Goal: Use online tool/utility: Utilize a website feature to perform a specific function

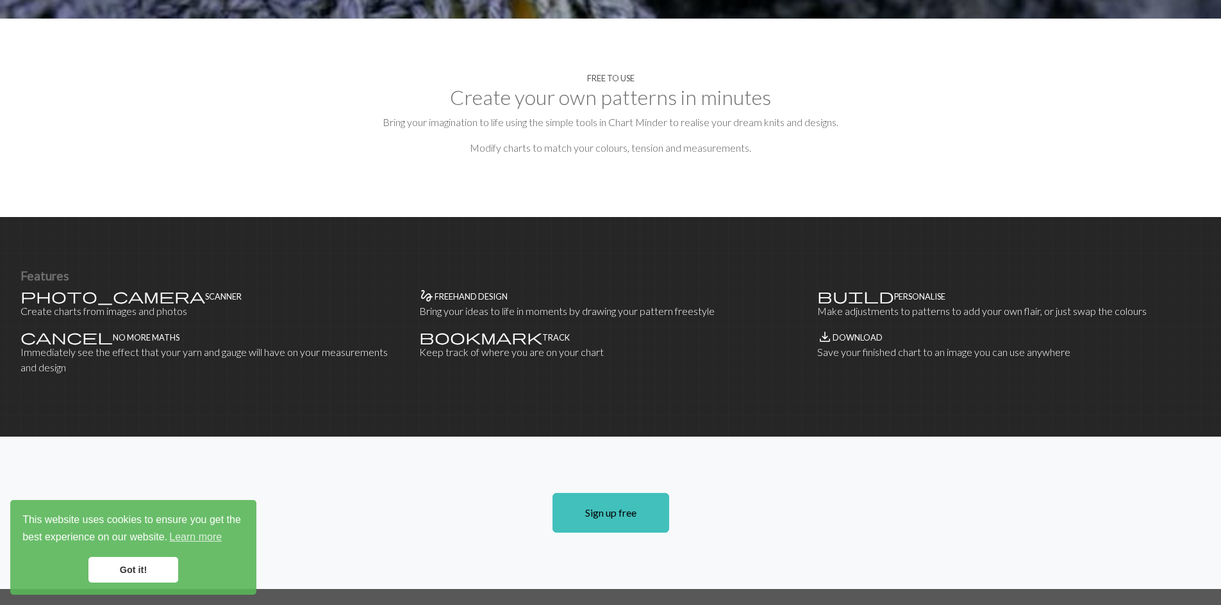
scroll to position [598, 0]
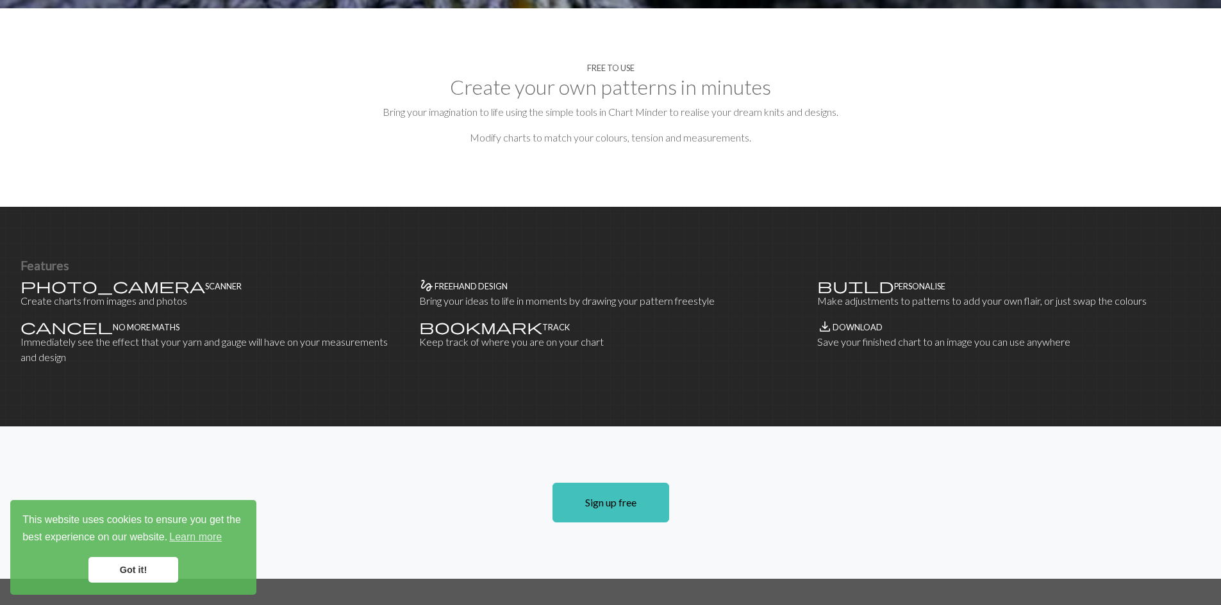
click at [108, 572] on link "Got it!" at bounding box center [133, 570] width 90 height 26
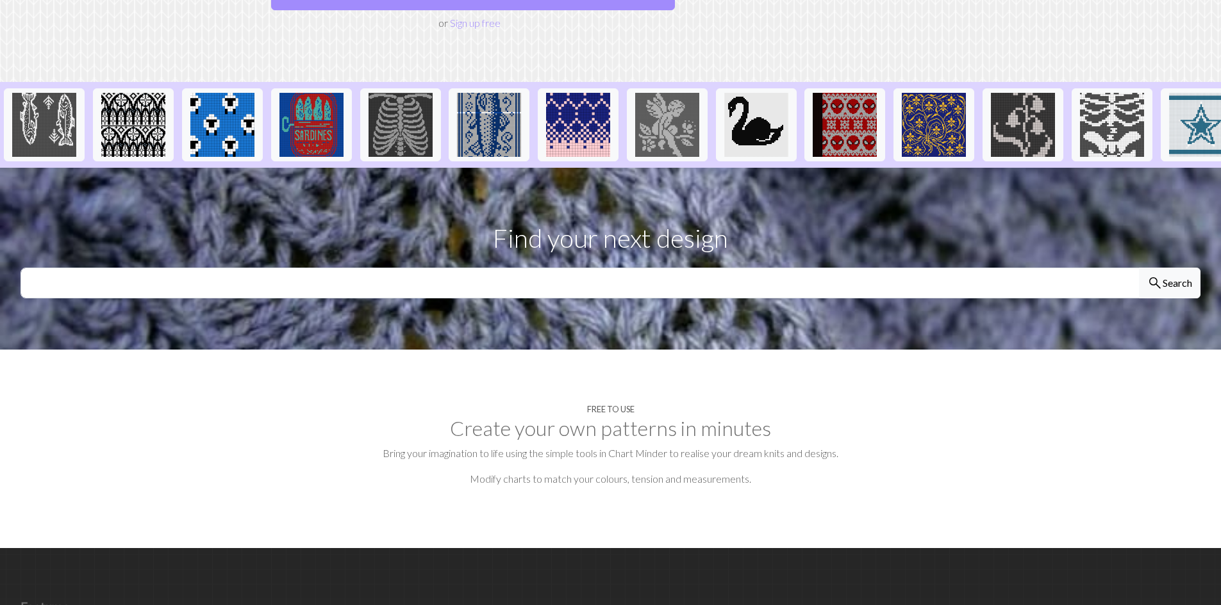
scroll to position [0, 0]
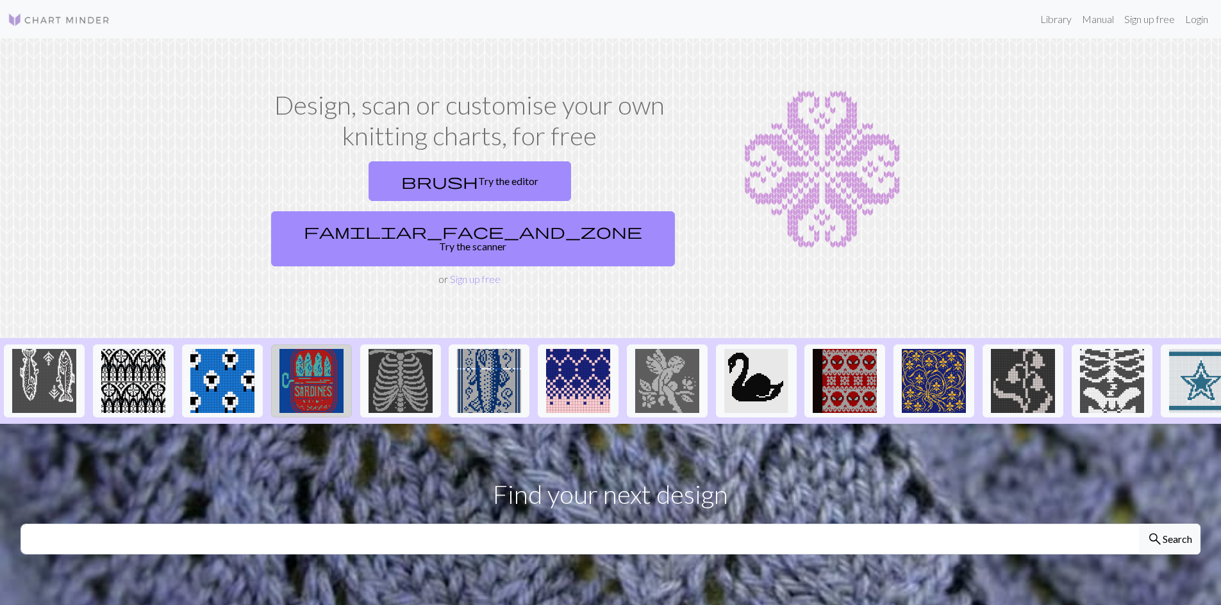
click at [334, 349] on img at bounding box center [311, 381] width 64 height 64
click at [958, 349] on img at bounding box center [933, 381] width 64 height 64
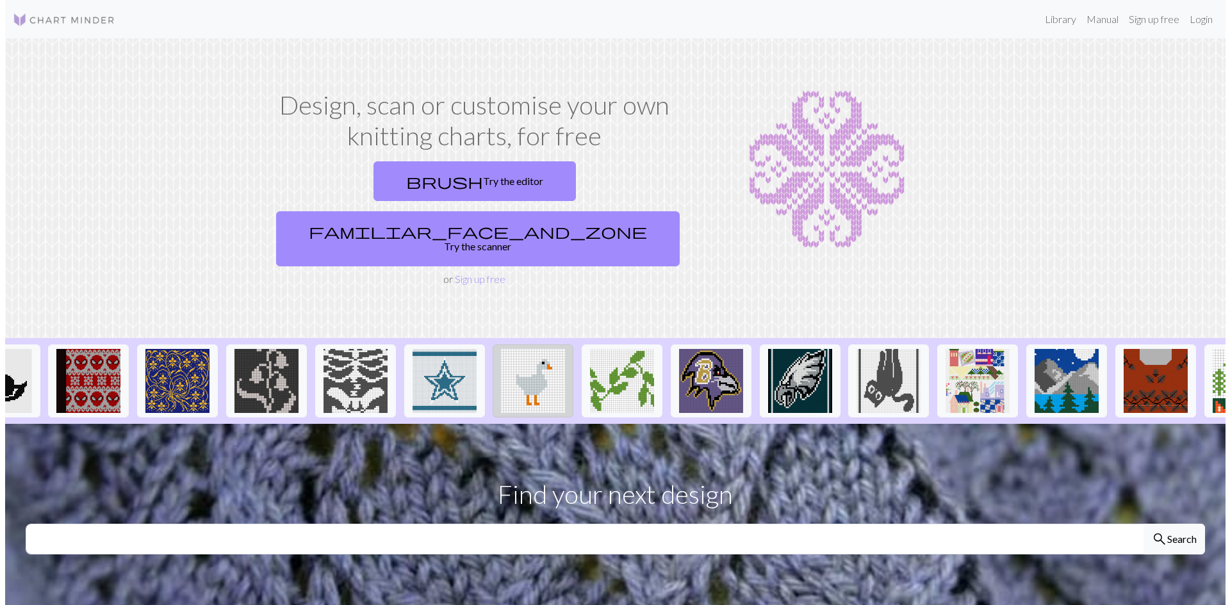
scroll to position [0, 769]
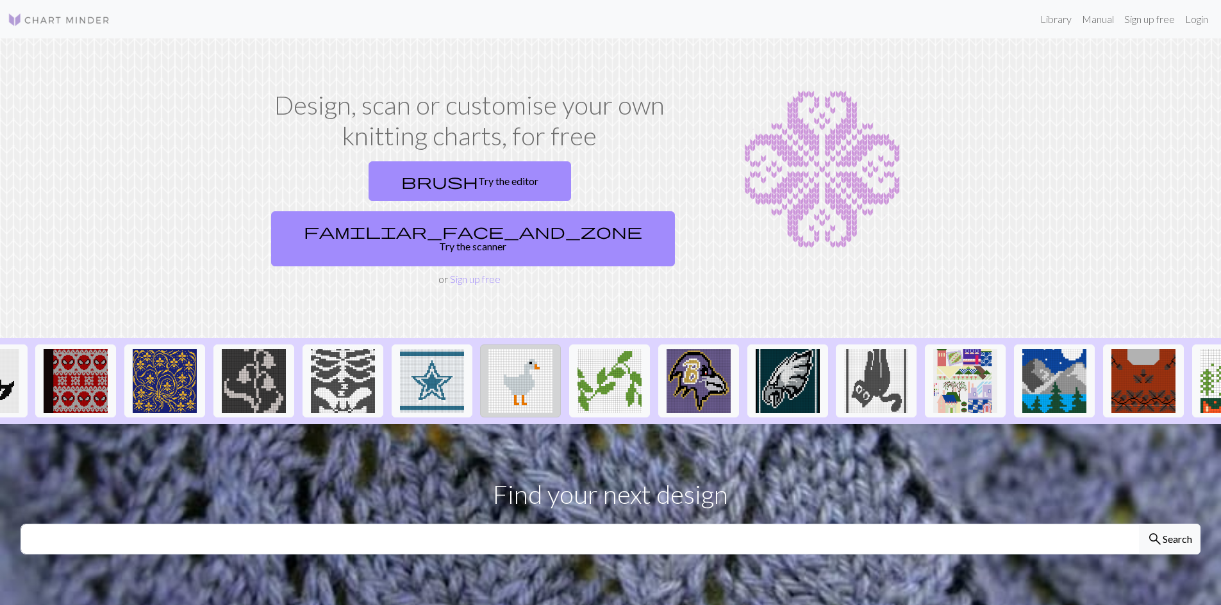
click at [537, 363] on img at bounding box center [520, 381] width 64 height 64
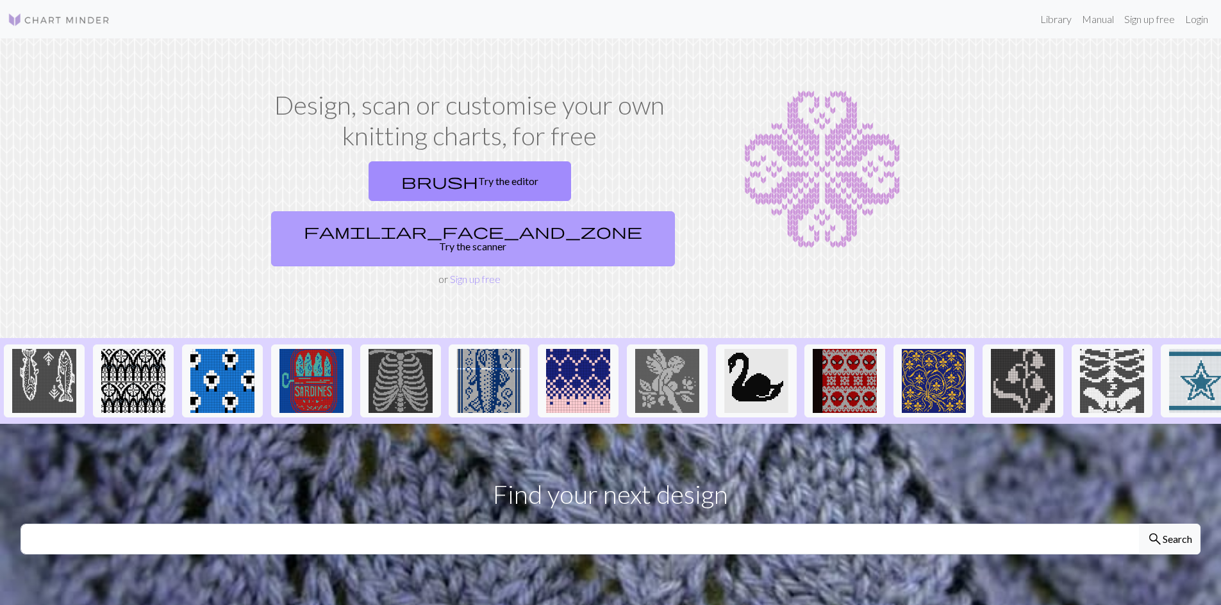
click at [536, 222] on span "familiar_face_and_zone" at bounding box center [473, 231] width 338 height 18
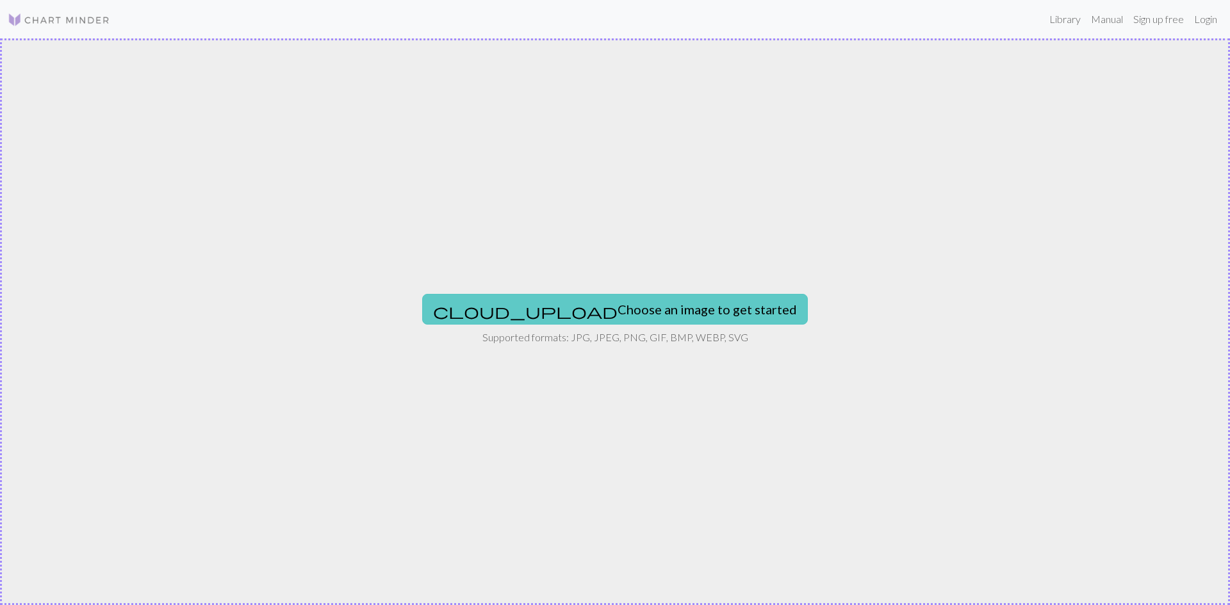
click at [571, 304] on button "cloud_upload Choose an image to get started" at bounding box center [615, 309] width 386 height 31
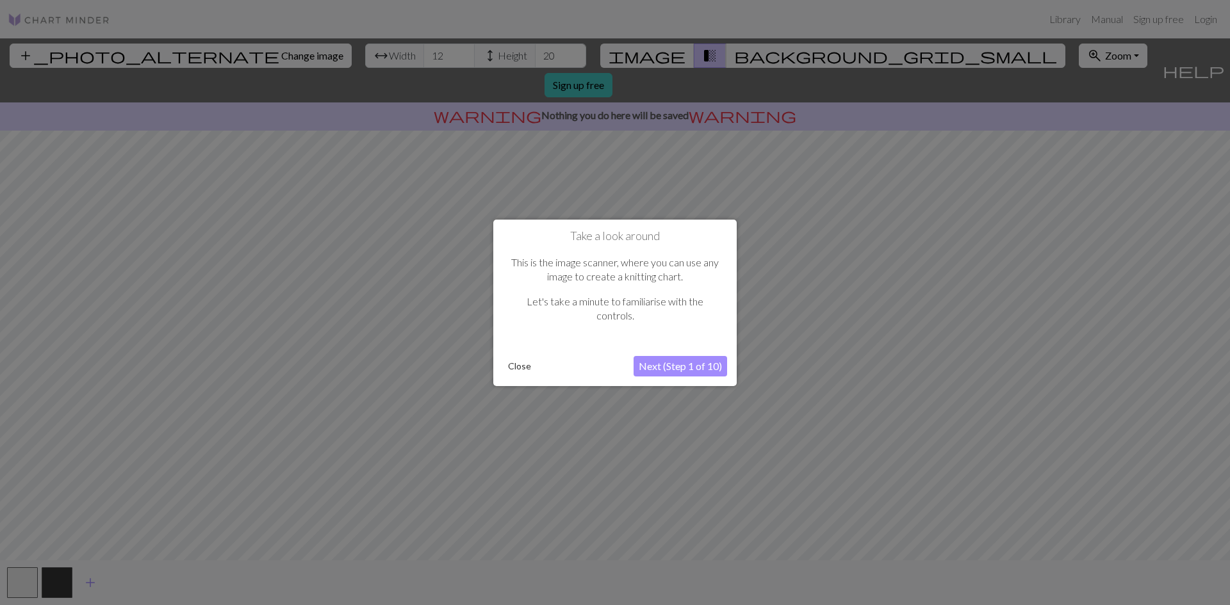
click at [663, 366] on button "Next (Step 1 of 10)" at bounding box center [681, 366] width 94 height 21
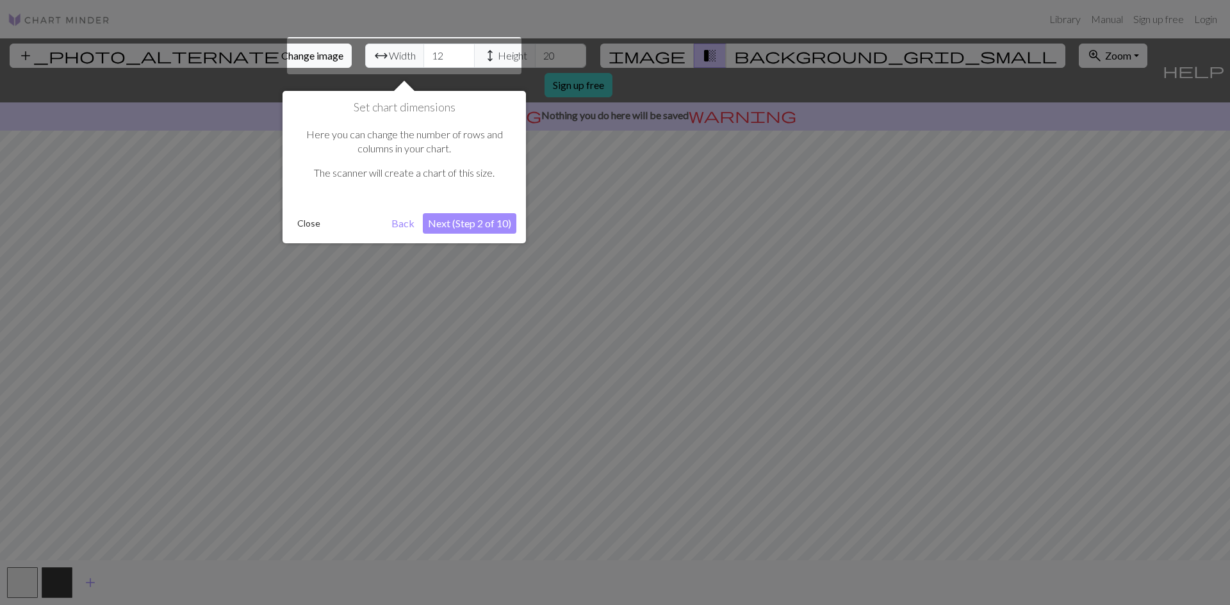
click at [464, 227] on button "Next (Step 2 of 10)" at bounding box center [470, 223] width 94 height 21
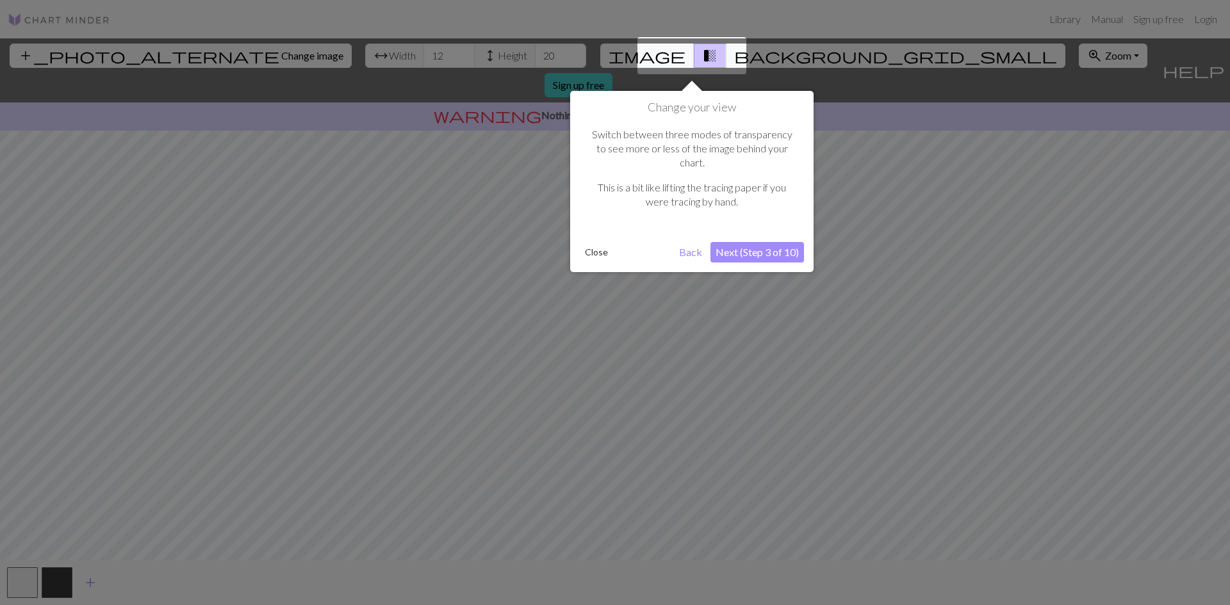
click at [737, 242] on button "Next (Step 3 of 10)" at bounding box center [758, 252] width 94 height 21
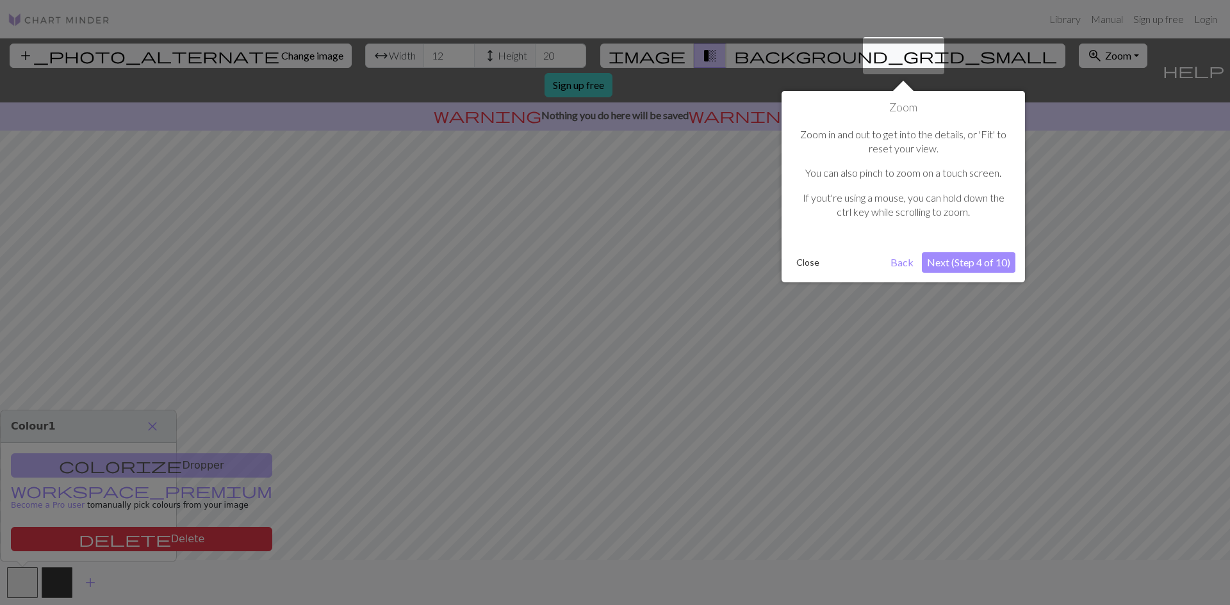
click at [972, 267] on button "Next (Step 4 of 10)" at bounding box center [969, 262] width 94 height 21
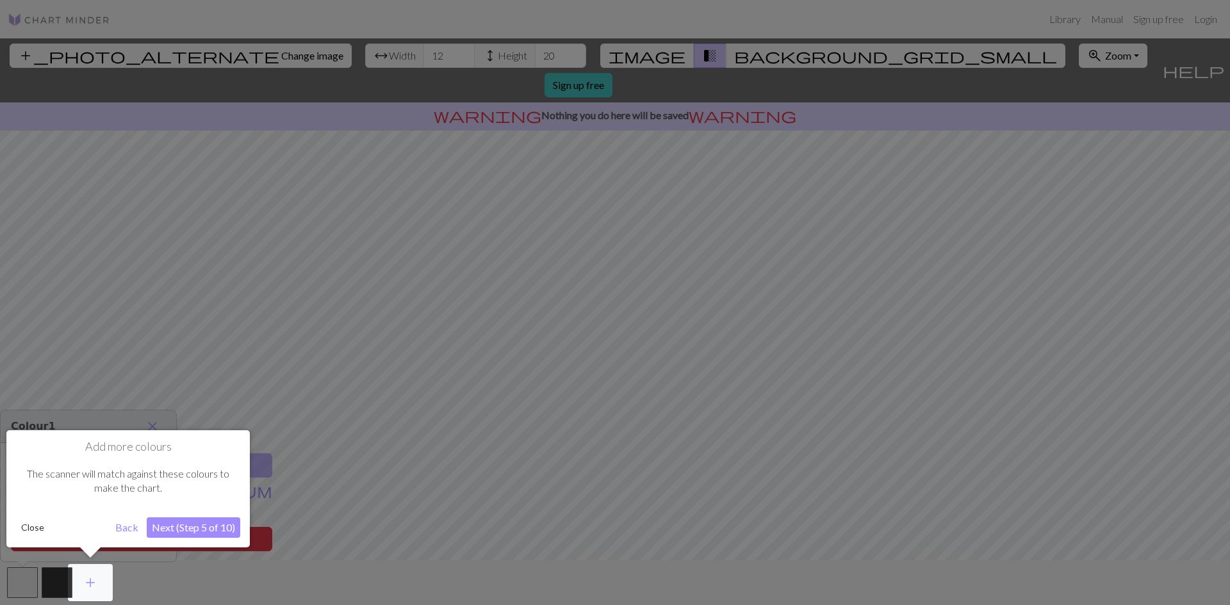
click at [172, 527] on button "Next (Step 5 of 10)" at bounding box center [194, 528] width 94 height 21
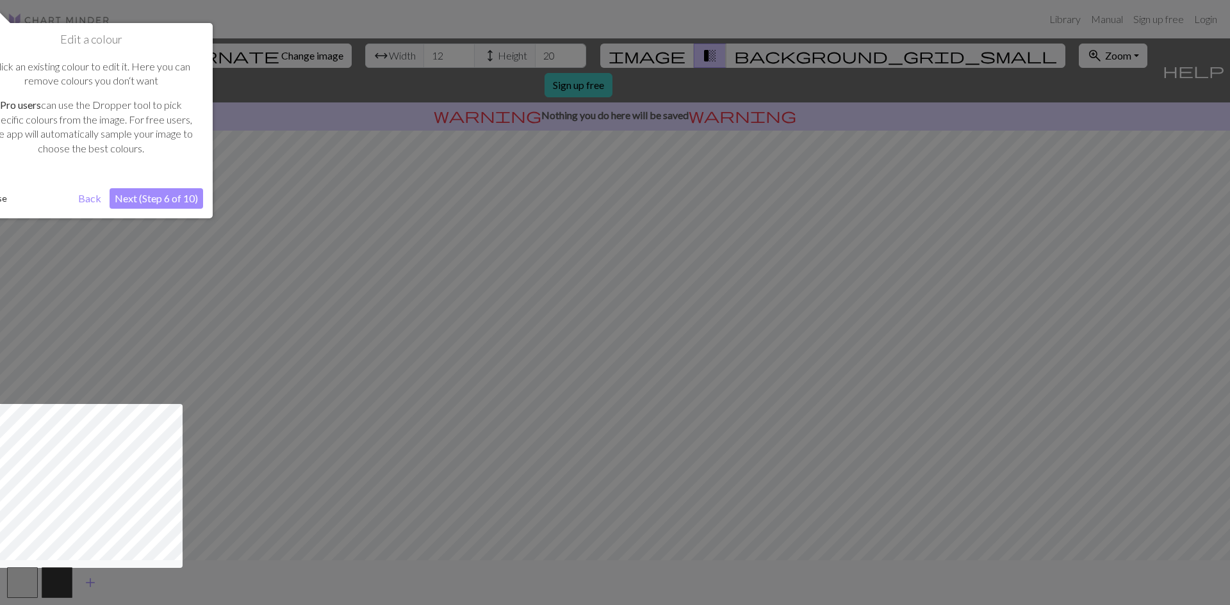
click at [159, 206] on button "Next (Step 6 of 10)" at bounding box center [157, 198] width 94 height 21
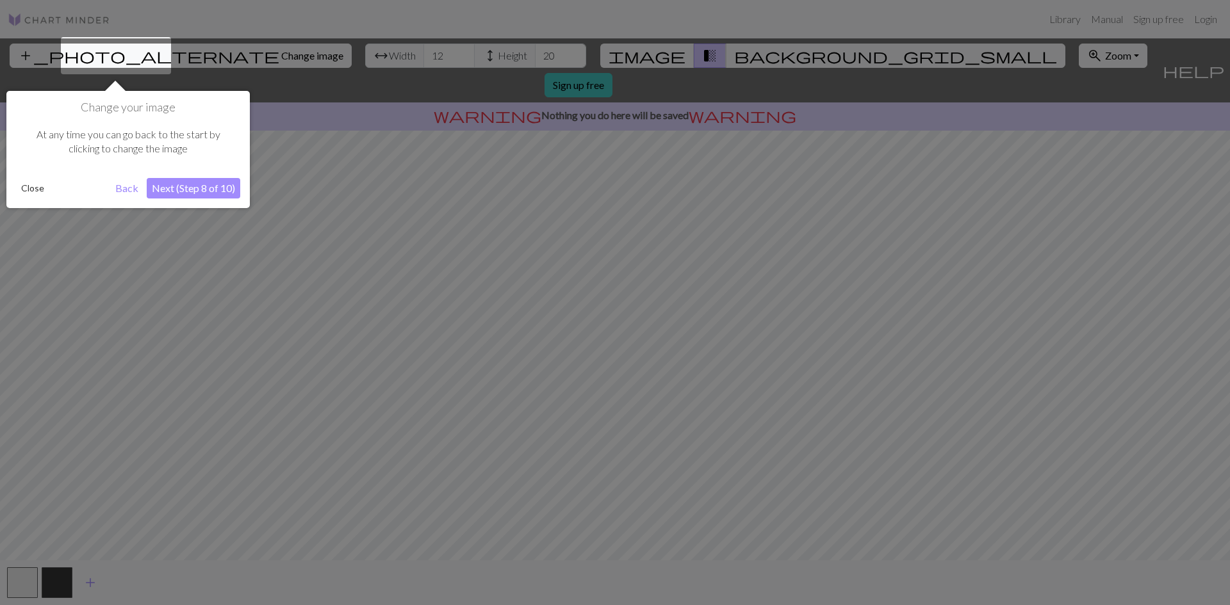
click at [192, 197] on button "Next (Step 8 of 10)" at bounding box center [194, 188] width 94 height 21
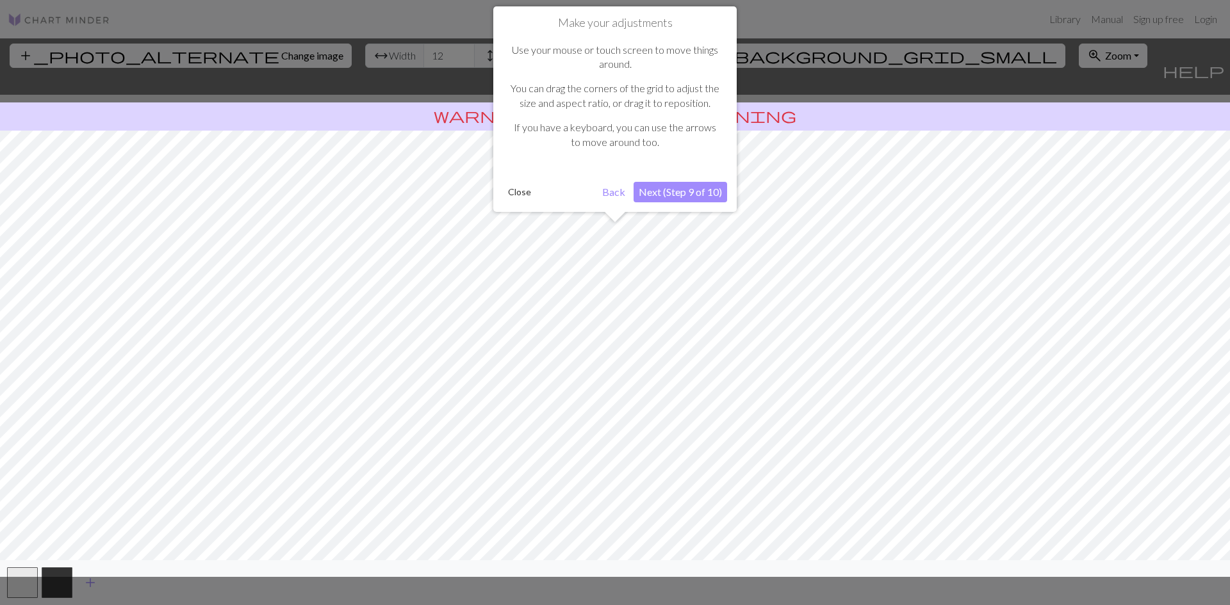
click at [688, 193] on button "Next (Step 9 of 10)" at bounding box center [681, 192] width 94 height 21
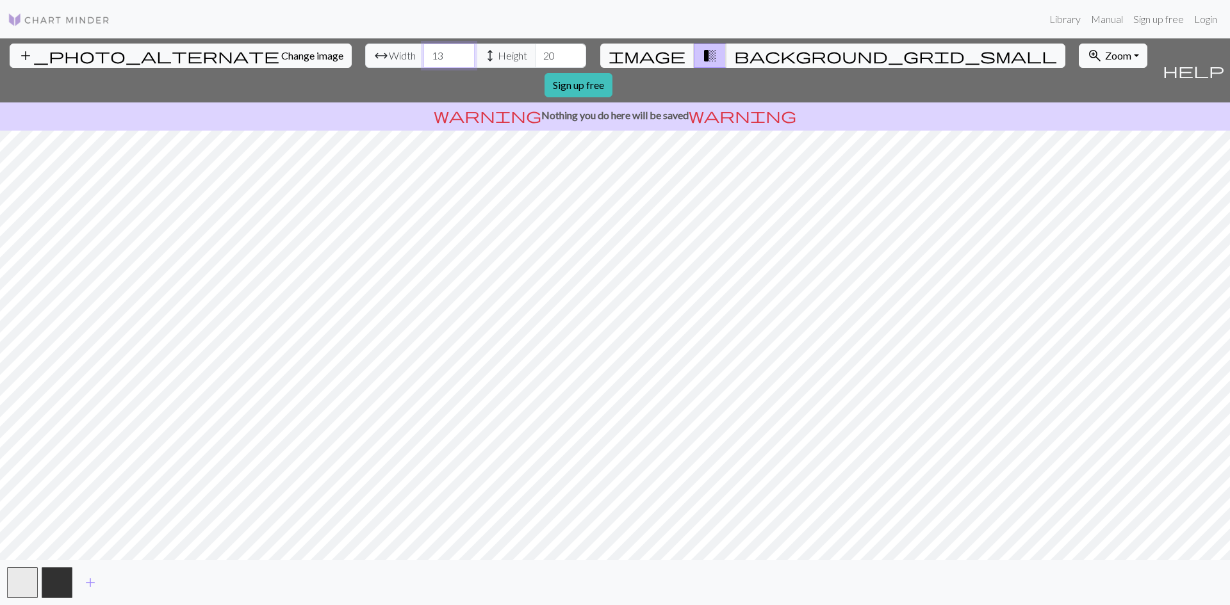
click at [423, 51] on input "13" at bounding box center [448, 56] width 51 height 24
click at [423, 51] on input "14" at bounding box center [448, 56] width 51 height 24
click at [423, 51] on input "15" at bounding box center [448, 56] width 51 height 24
click at [423, 51] on input "16" at bounding box center [448, 56] width 51 height 24
click at [423, 51] on input "17" at bounding box center [448, 56] width 51 height 24
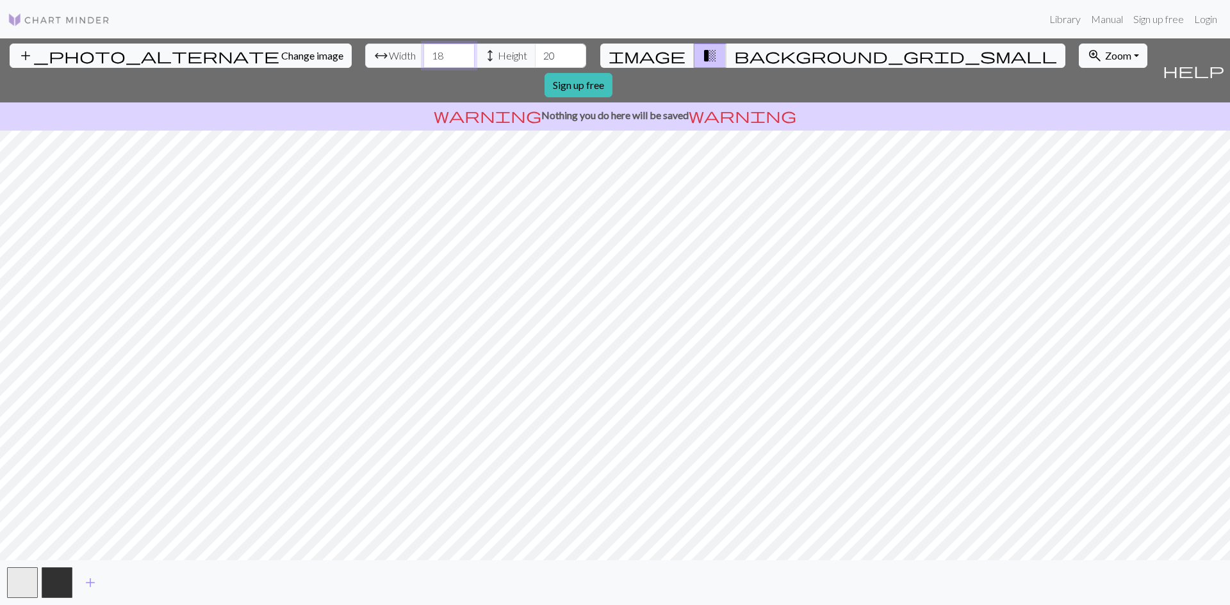
click at [423, 51] on input "18" at bounding box center [448, 56] width 51 height 24
click at [423, 51] on input "19" at bounding box center [448, 56] width 51 height 24
click at [423, 51] on input "20" at bounding box center [448, 56] width 51 height 24
click at [423, 51] on input "21" at bounding box center [448, 56] width 51 height 24
click at [423, 51] on input "22" at bounding box center [448, 56] width 51 height 24
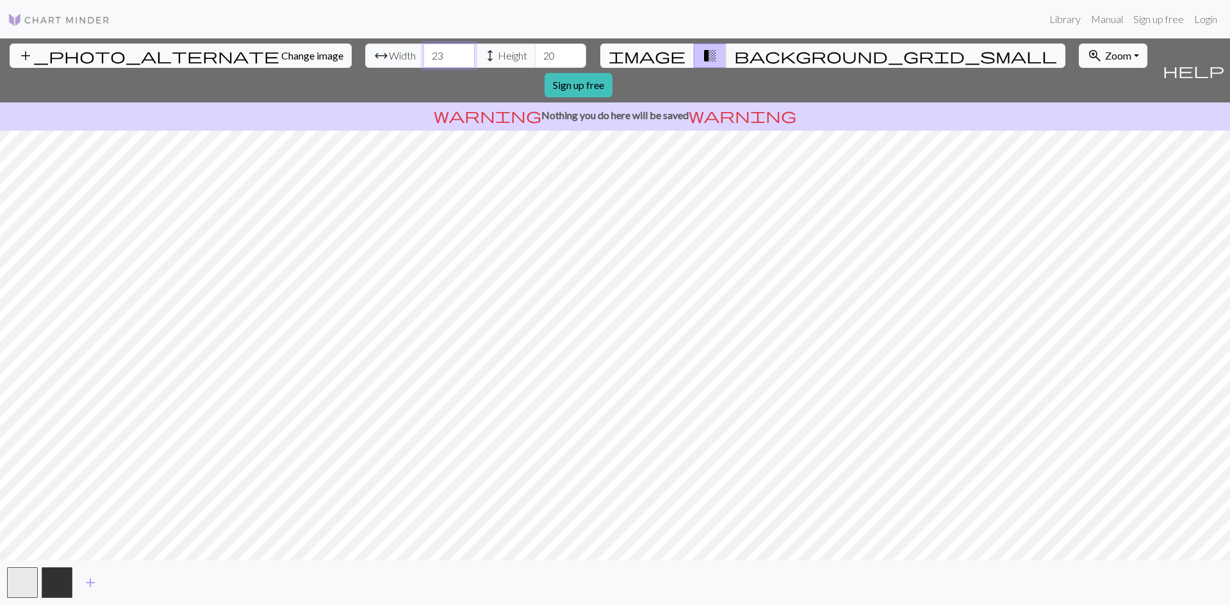
click at [423, 51] on input "23" at bounding box center [448, 56] width 51 height 24
click at [423, 51] on input "24" at bounding box center [448, 56] width 51 height 24
click at [423, 51] on input "25" at bounding box center [448, 56] width 51 height 24
click at [423, 51] on input "26" at bounding box center [448, 56] width 51 height 24
click at [423, 51] on input "27" at bounding box center [448, 56] width 51 height 24
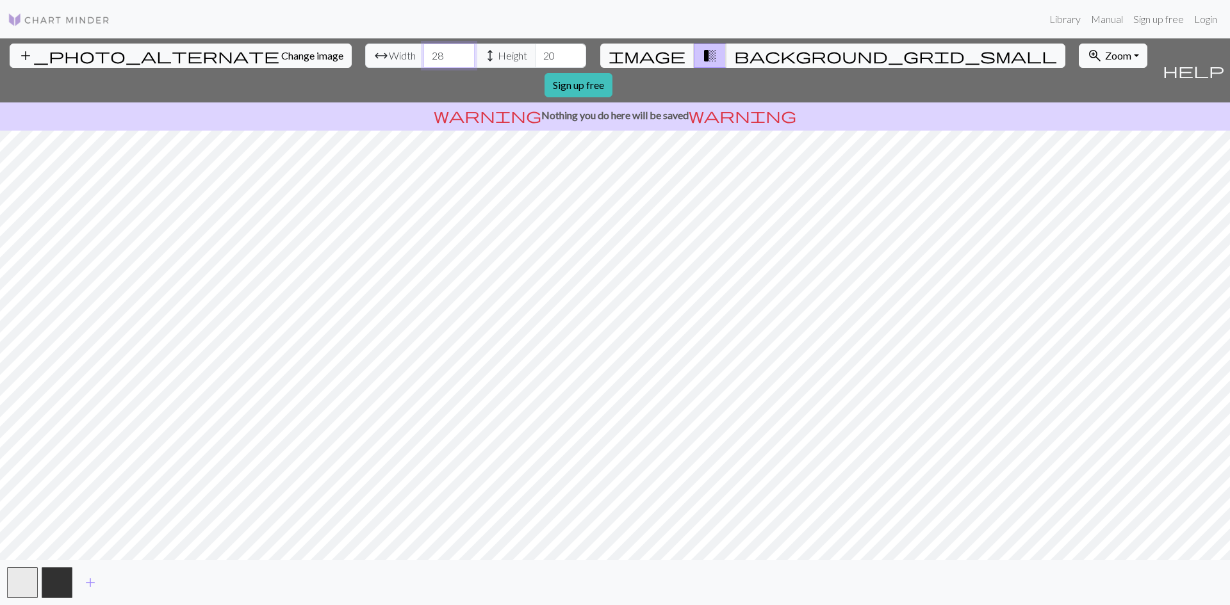
click at [423, 51] on input "28" at bounding box center [448, 56] width 51 height 24
click at [423, 51] on input "29" at bounding box center [448, 56] width 51 height 24
click at [423, 51] on input "30" at bounding box center [448, 56] width 51 height 24
click at [423, 51] on input "31" at bounding box center [448, 56] width 51 height 24
click at [423, 51] on input "32" at bounding box center [448, 56] width 51 height 24
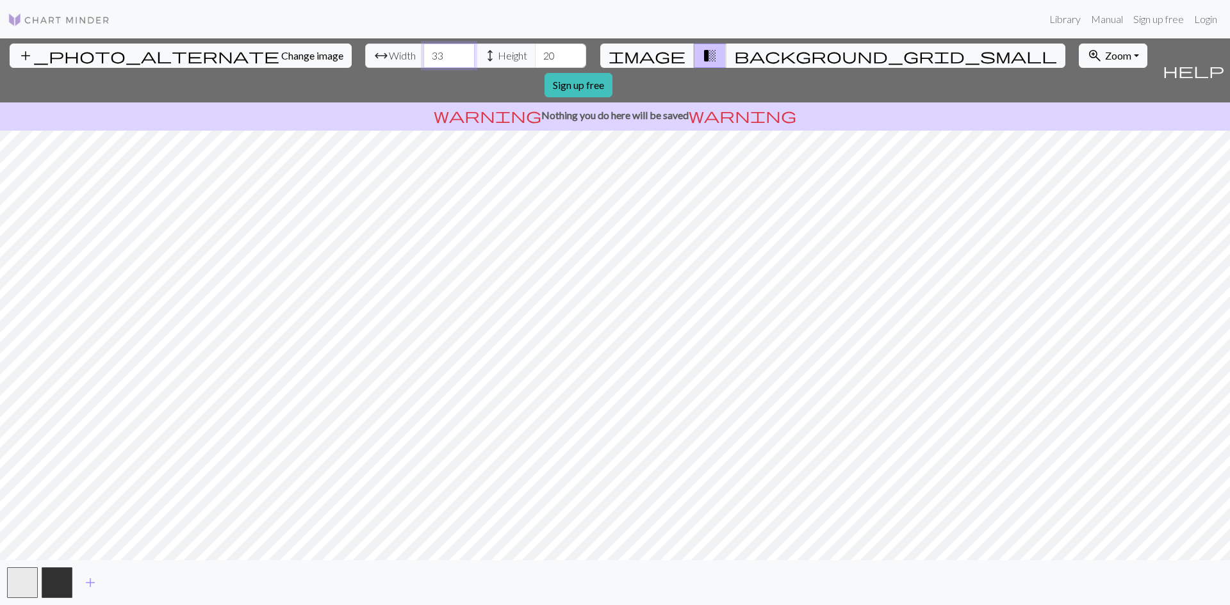
click at [423, 51] on input "33" at bounding box center [448, 56] width 51 height 24
click at [423, 51] on input "34" at bounding box center [448, 56] width 51 height 24
click at [423, 51] on input "35" at bounding box center [448, 56] width 51 height 24
click at [423, 51] on input "36" at bounding box center [448, 56] width 51 height 24
click at [423, 51] on input "37" at bounding box center [448, 56] width 51 height 24
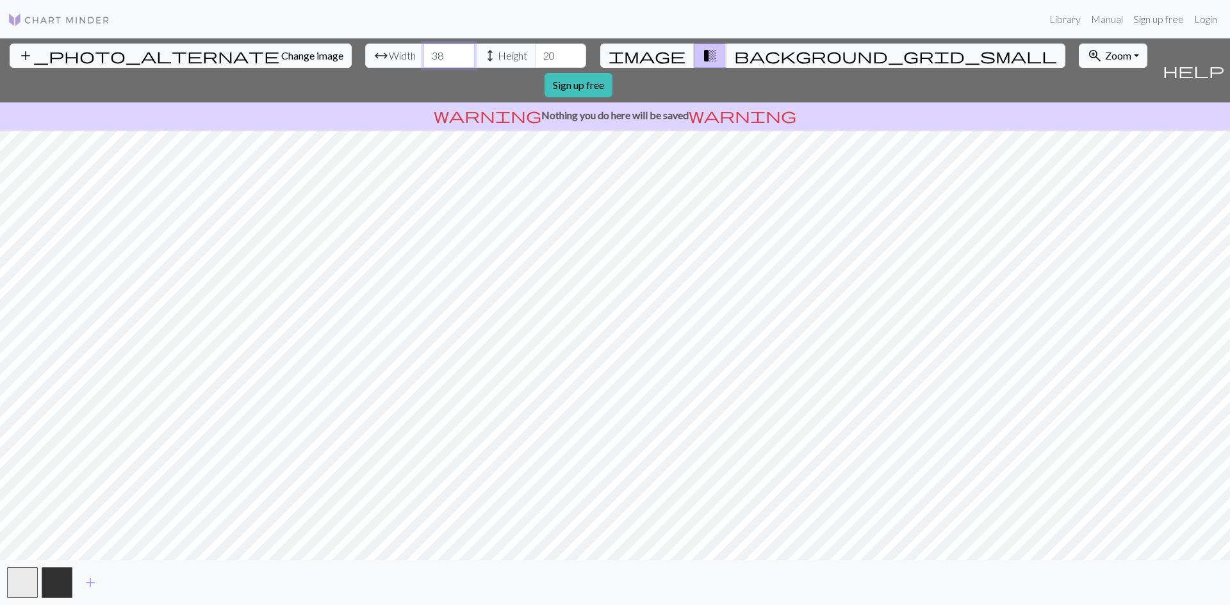
click at [423, 51] on input "38" at bounding box center [448, 56] width 51 height 24
click at [423, 51] on input "39" at bounding box center [448, 56] width 51 height 24
click at [423, 51] on input "40" at bounding box center [448, 56] width 51 height 24
click at [423, 51] on input "41" at bounding box center [448, 56] width 51 height 24
click at [423, 51] on input "42" at bounding box center [448, 56] width 51 height 24
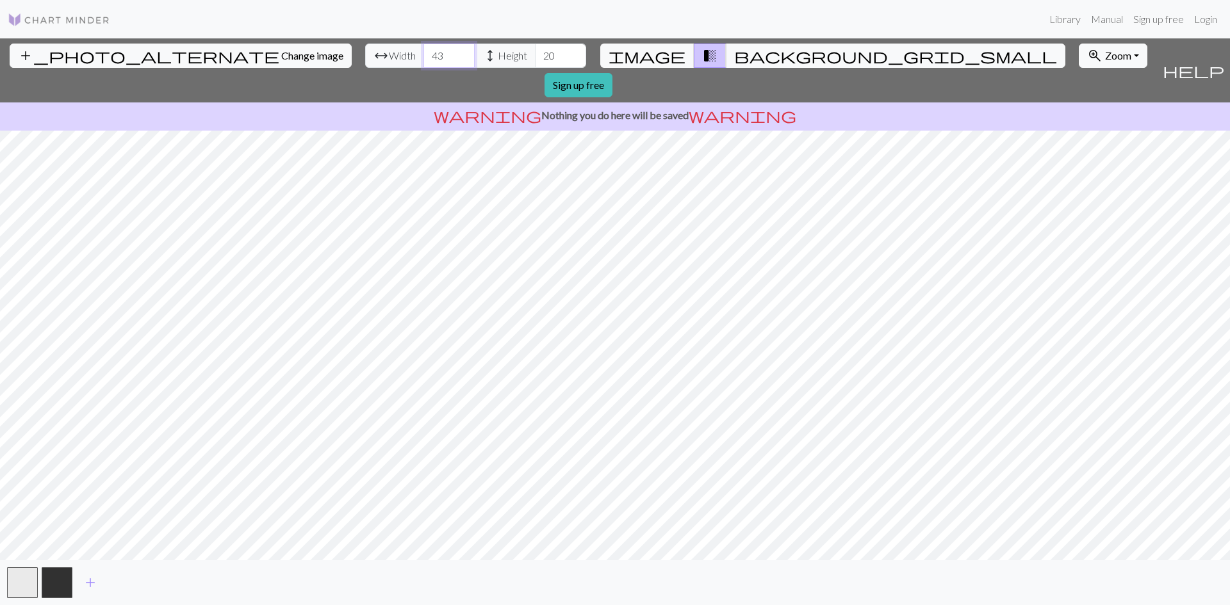
click at [423, 51] on input "43" at bounding box center [448, 56] width 51 height 24
click at [423, 51] on input "44" at bounding box center [448, 56] width 51 height 24
click at [423, 51] on input "45" at bounding box center [448, 56] width 51 height 24
click at [423, 51] on input "46" at bounding box center [448, 56] width 51 height 24
click at [423, 51] on input "47" at bounding box center [448, 56] width 51 height 24
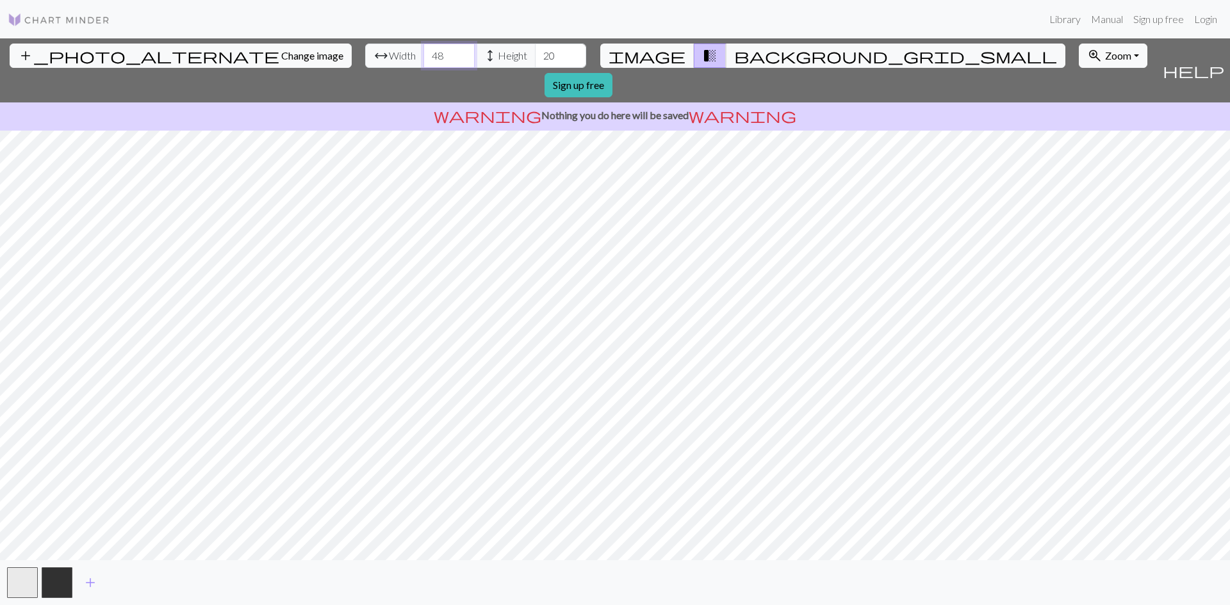
click at [423, 51] on input "48" at bounding box center [448, 56] width 51 height 24
click at [423, 51] on input "49" at bounding box center [448, 56] width 51 height 24
click at [423, 51] on input "50" at bounding box center [448, 56] width 51 height 24
click at [423, 51] on input "51" at bounding box center [448, 56] width 51 height 24
click at [423, 51] on input "52" at bounding box center [448, 56] width 51 height 24
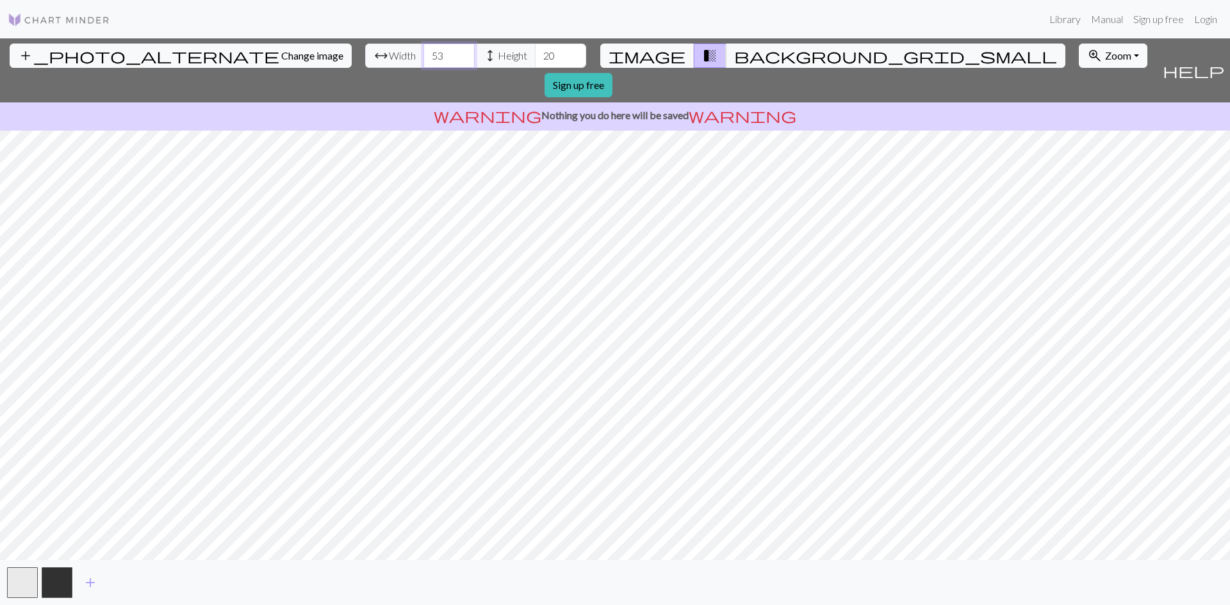
click at [423, 51] on input "53" at bounding box center [448, 56] width 51 height 24
click at [423, 51] on input "54" at bounding box center [448, 56] width 51 height 24
type input "55"
click at [423, 51] on input "55" at bounding box center [448, 56] width 51 height 24
click at [535, 51] on input "21" at bounding box center [560, 56] width 51 height 24
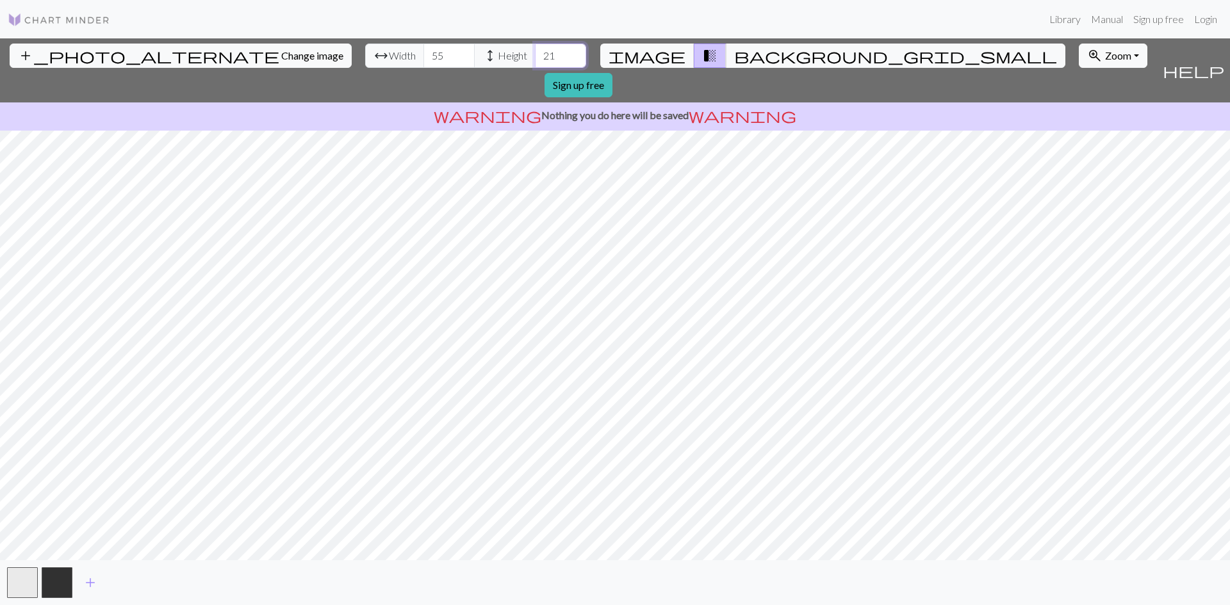
drag, startPoint x: 487, startPoint y: 55, endPoint x: 420, endPoint y: 55, distance: 67.3
click at [420, 55] on div "arrow_range Width 55 height Height 21" at bounding box center [475, 56] width 221 height 24
type input "100"
drag, startPoint x: 375, startPoint y: 54, endPoint x: 340, endPoint y: 58, distance: 35.4
click at [365, 58] on div "arrow_range Width 55 height Height 100" at bounding box center [475, 56] width 221 height 24
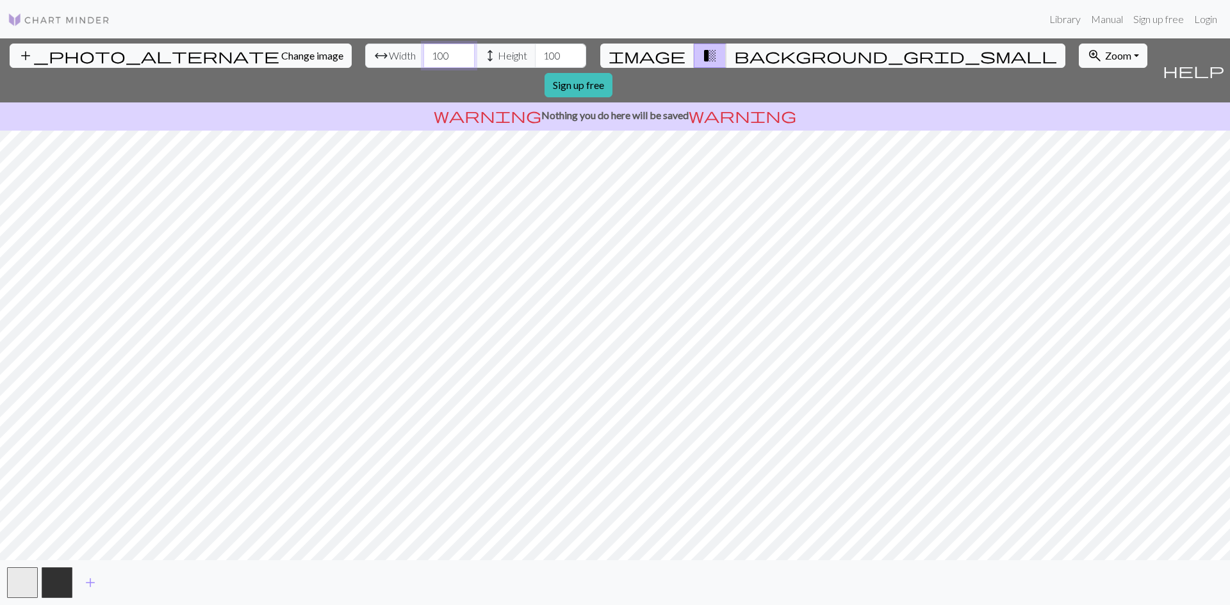
click at [423, 54] on input "100" at bounding box center [448, 56] width 51 height 24
click at [702, 53] on span "transition_fade" at bounding box center [709, 56] width 15 height 18
click at [702, 54] on span "transition_fade" at bounding box center [709, 56] width 15 height 18
drag, startPoint x: 691, startPoint y: 54, endPoint x: 668, endPoint y: 54, distance: 23.1
click at [668, 54] on div "image transition_fade background_grid_small" at bounding box center [832, 56] width 465 height 24
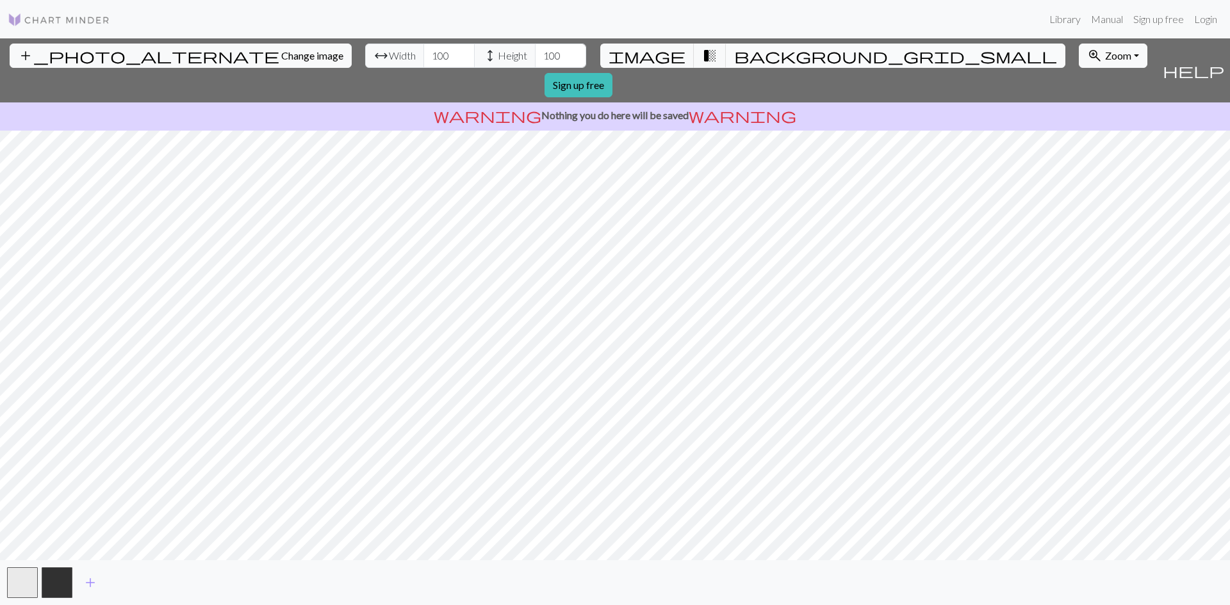
drag, startPoint x: 691, startPoint y: 52, endPoint x: 711, endPoint y: 52, distance: 20.5
click at [702, 52] on span "transition_fade" at bounding box center [709, 56] width 15 height 18
click at [734, 52] on span "background_grid_small" at bounding box center [895, 56] width 323 height 18
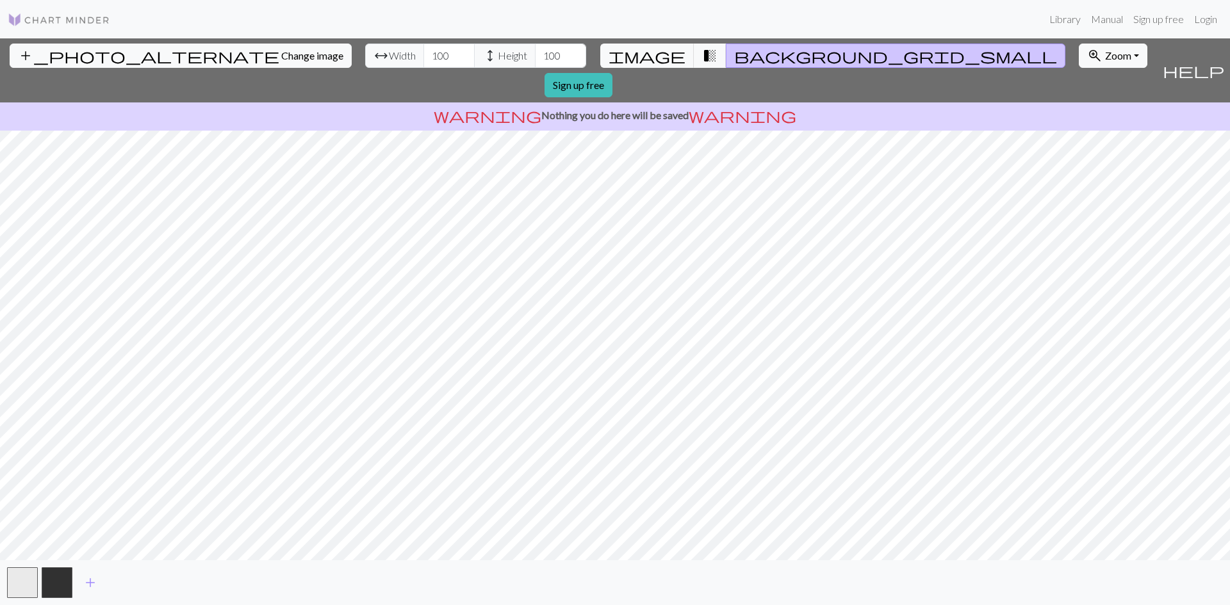
click at [620, 108] on p "warning Nothing you do here will be saved warning" at bounding box center [615, 115] width 1220 height 15
click at [660, 55] on span "image" at bounding box center [647, 56] width 77 height 18
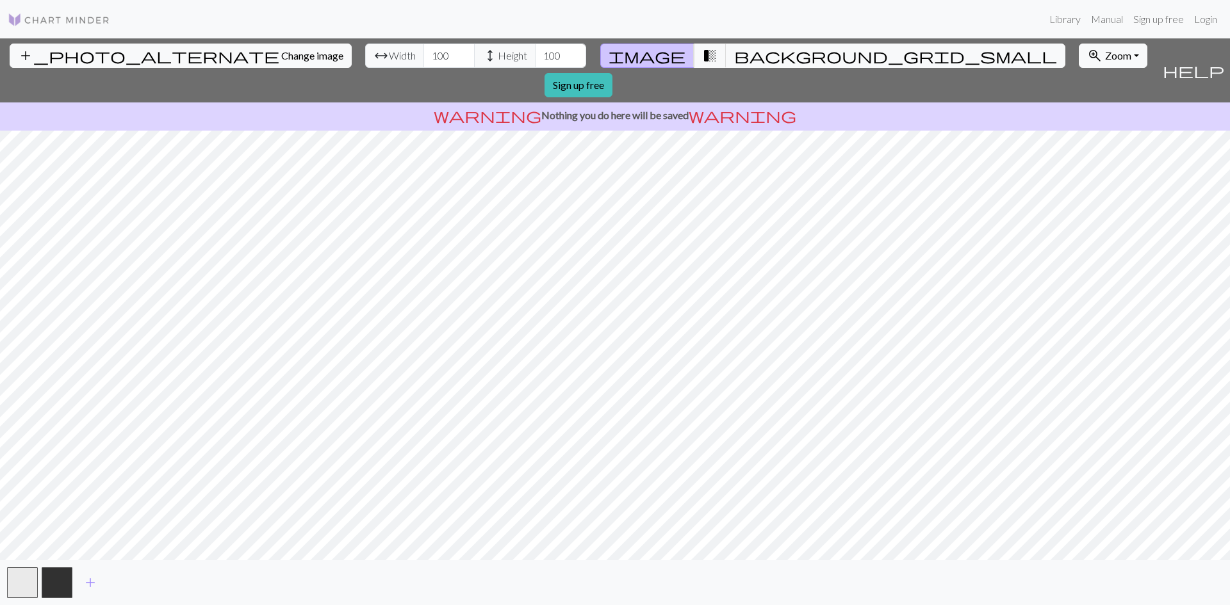
click at [660, 55] on span "image" at bounding box center [647, 56] width 77 height 18
click at [702, 55] on span "transition_fade" at bounding box center [709, 56] width 15 height 18
click at [694, 52] on button "transition_fade" at bounding box center [710, 56] width 33 height 24
click at [661, 51] on span "image" at bounding box center [647, 56] width 77 height 18
click at [702, 51] on span "transition_fade" at bounding box center [709, 56] width 15 height 18
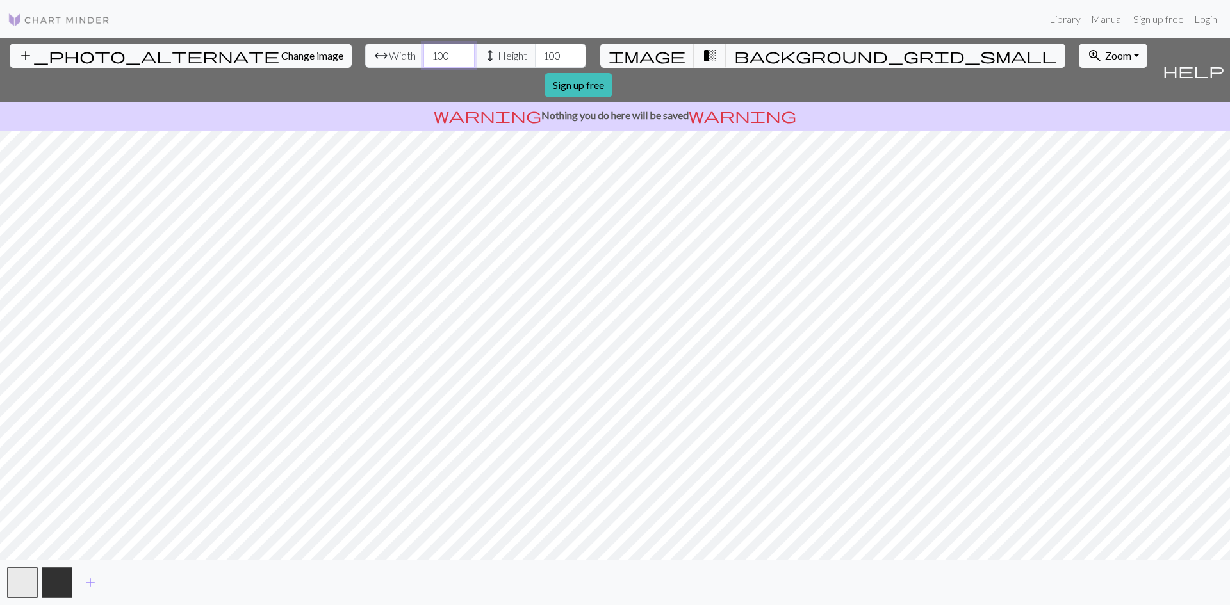
drag, startPoint x: 378, startPoint y: 54, endPoint x: 367, endPoint y: 56, distance: 11.1
click at [423, 56] on input "100" at bounding box center [448, 56] width 51 height 24
type input "150"
drag, startPoint x: 491, startPoint y: 57, endPoint x: 479, endPoint y: 61, distance: 12.8
click at [535, 61] on input "100" at bounding box center [560, 56] width 51 height 24
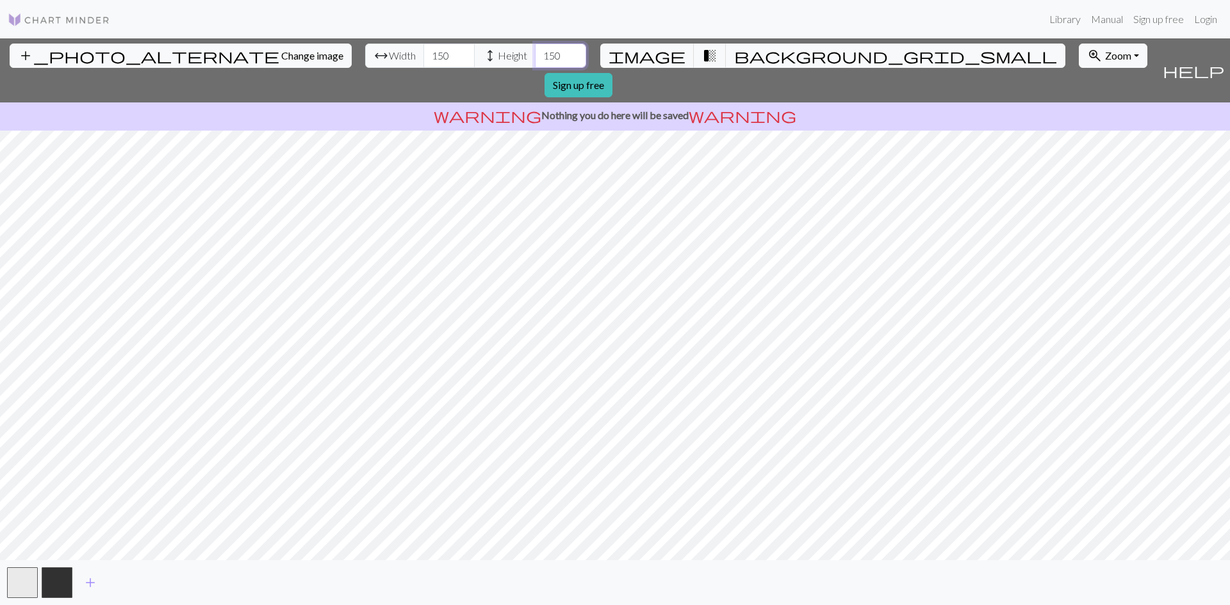
type input "150"
click at [1105, 56] on span "Zoom" at bounding box center [1118, 55] width 26 height 12
click at [1080, 86] on button "Fit all" at bounding box center [1130, 84] width 101 height 21
click at [1079, 51] on button "zoom_in Zoom Zoom" at bounding box center [1113, 56] width 69 height 24
click at [1080, 222] on button "200%" at bounding box center [1130, 218] width 101 height 21
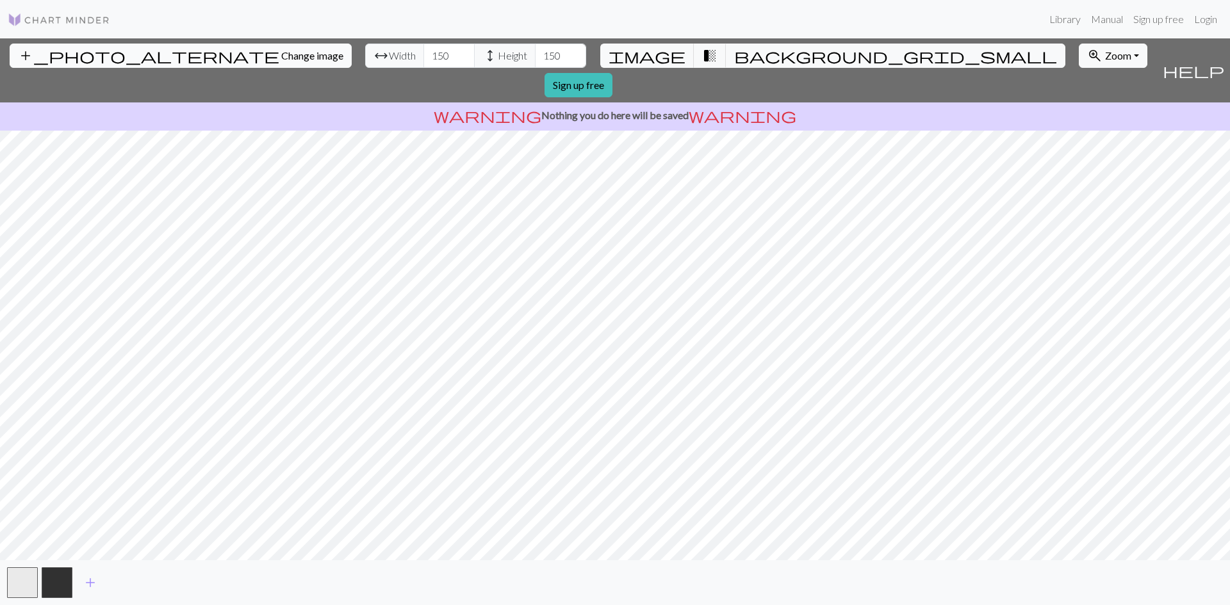
click at [131, 49] on button "add_photo_alternate Change image" at bounding box center [181, 56] width 342 height 24
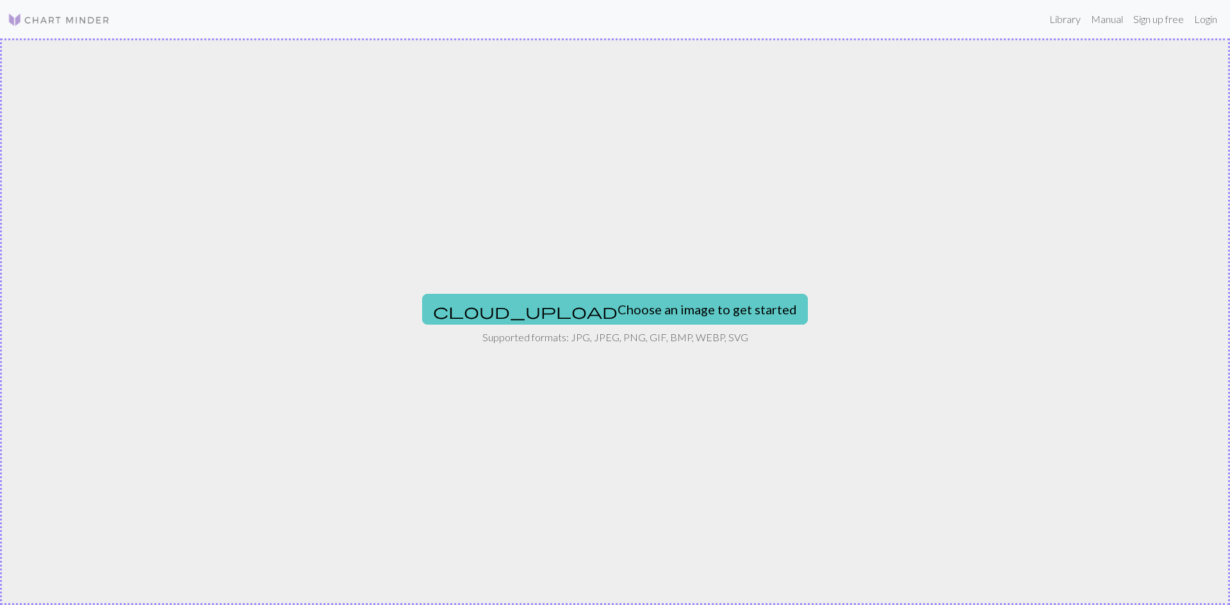
click at [622, 301] on button "cloud_upload Choose an image to get started" at bounding box center [615, 309] width 386 height 31
type input "C:\fakepath\2@0.25x.png"
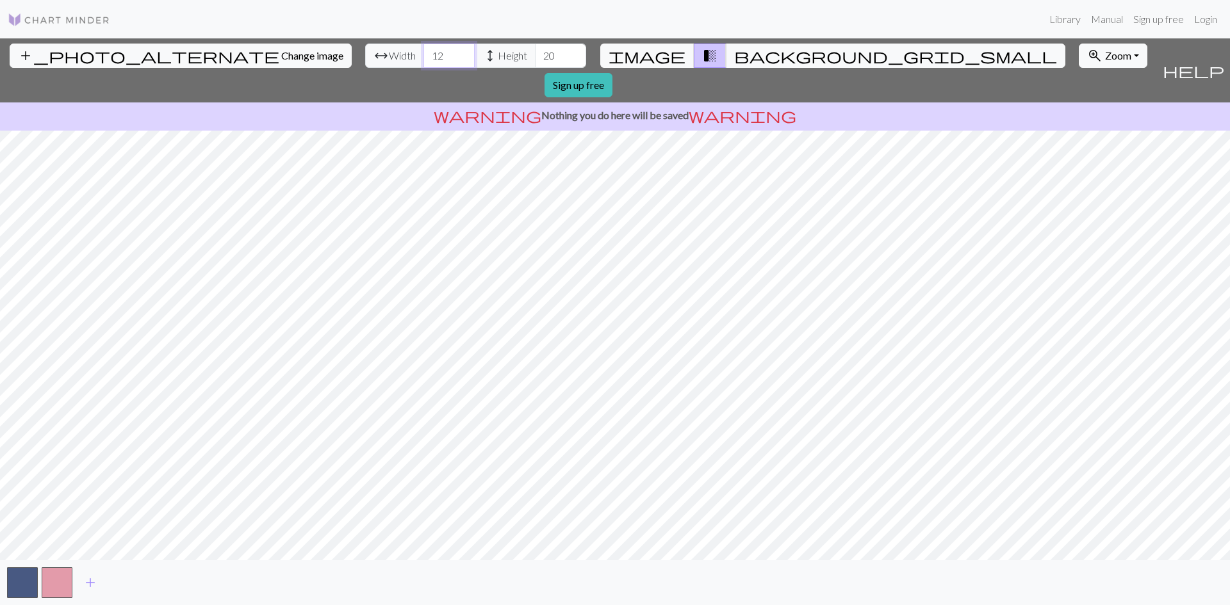
drag, startPoint x: 372, startPoint y: 54, endPoint x: 343, endPoint y: 58, distance: 29.1
click at [365, 58] on div "arrow_range Width 12 height Height 20" at bounding box center [475, 56] width 221 height 24
type input "200"
click at [535, 57] on input "20" at bounding box center [560, 56] width 51 height 24
type input "200"
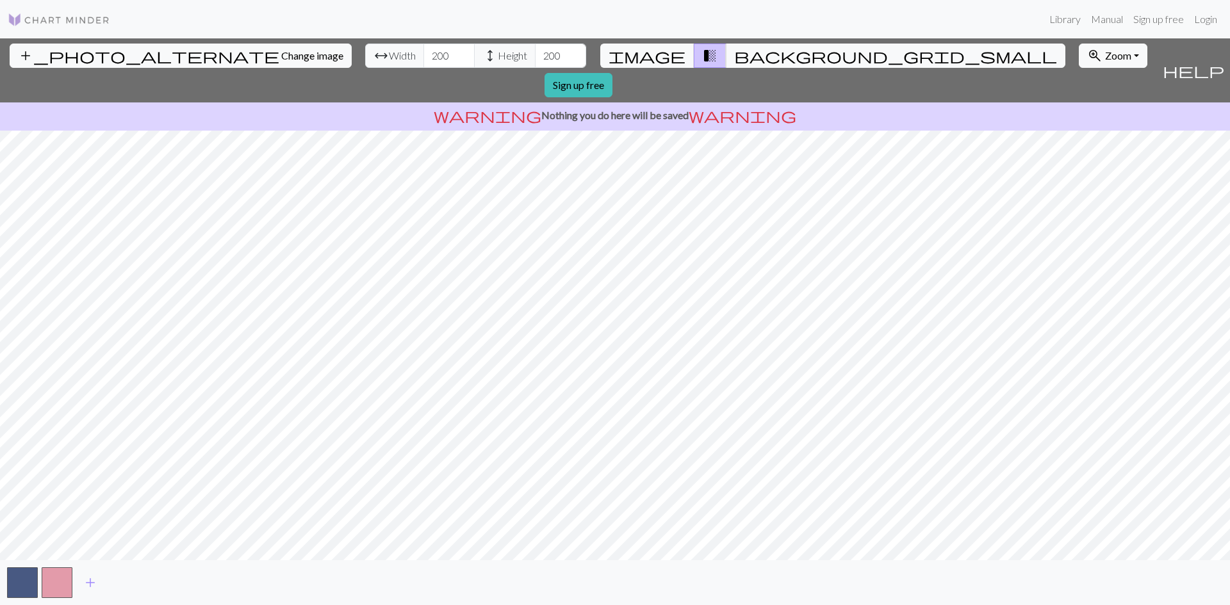
click at [615, 563] on div "add_photo_alternate Change image arrow_range Width 200 height Height 200 image …" at bounding box center [615, 321] width 1230 height 567
click at [616, 86] on div "add_photo_alternate Change image arrow_range Width 200 height Height 200 image …" at bounding box center [615, 321] width 1230 height 567
click at [90, 588] on span "add" at bounding box center [90, 583] width 15 height 18
click at [92, 588] on button "button" at bounding box center [91, 583] width 31 height 31
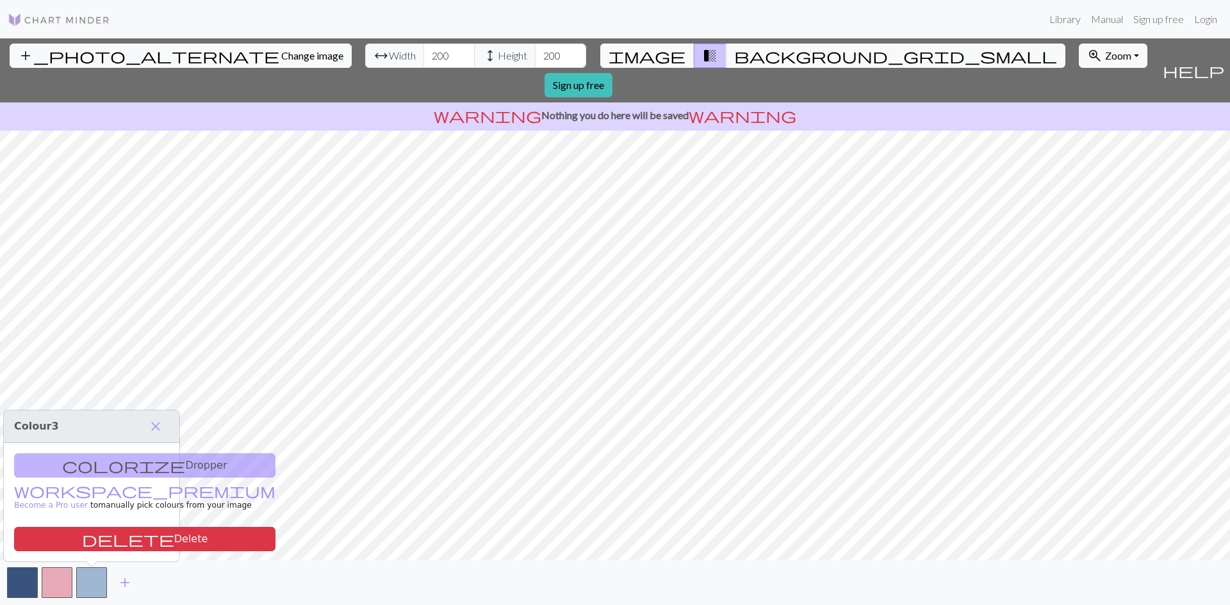
drag, startPoint x: 163, startPoint y: 436, endPoint x: 163, endPoint y: 454, distance: 17.9
click at [163, 436] on button "close" at bounding box center [155, 427] width 27 height 22
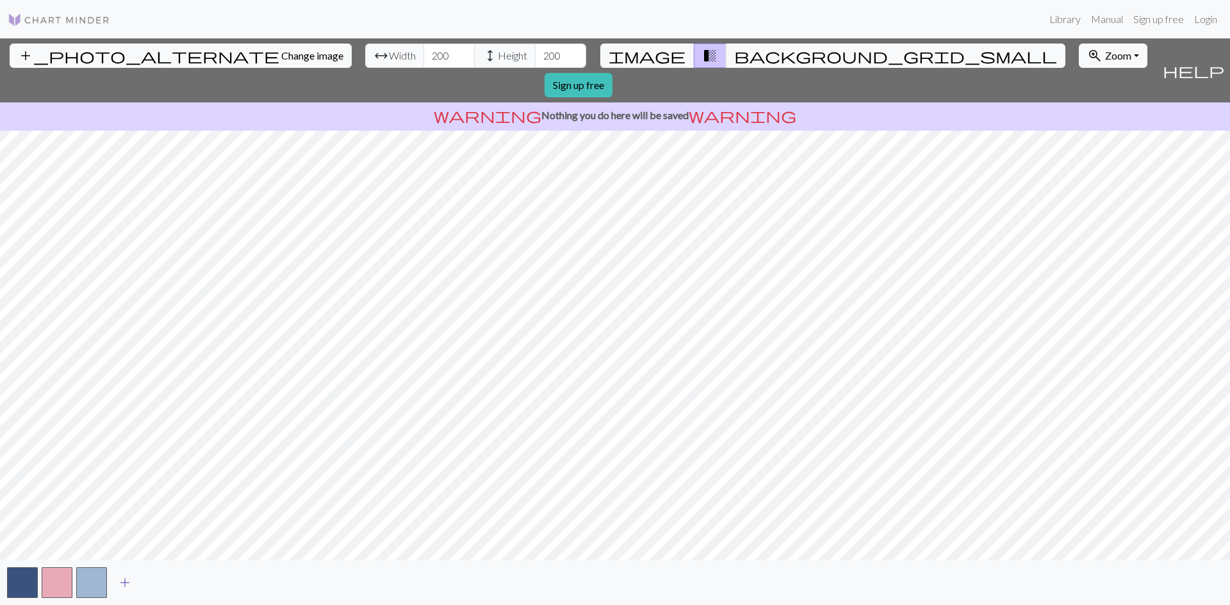
click at [124, 580] on span "add" at bounding box center [124, 583] width 15 height 18
click at [120, 587] on button "button" at bounding box center [126, 583] width 31 height 31
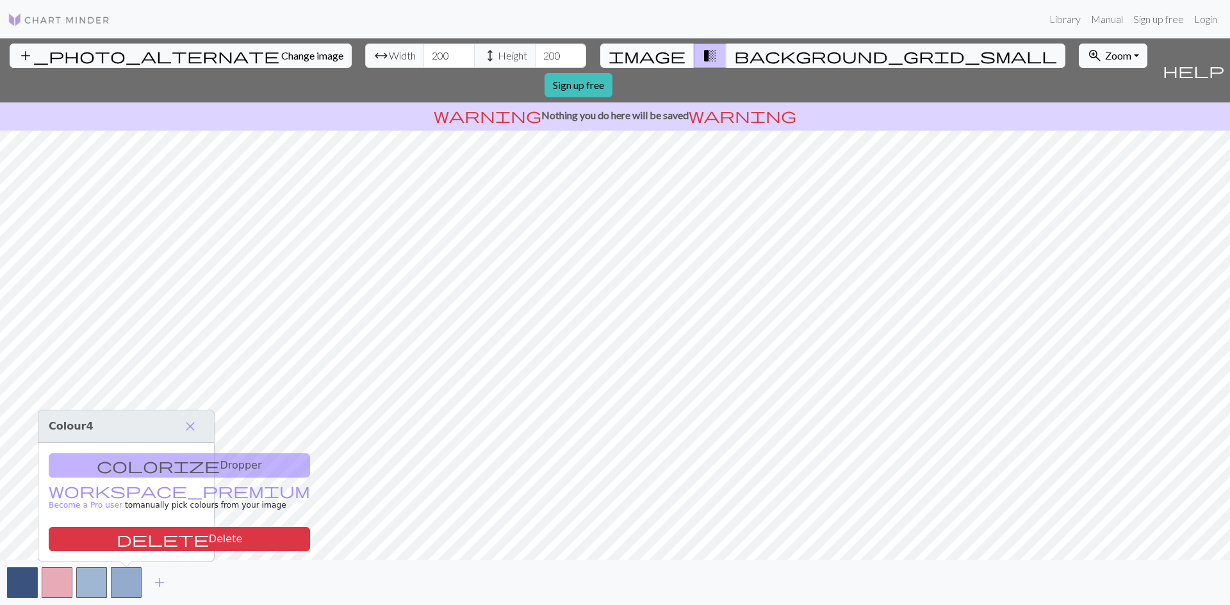
click at [656, 59] on span "image" at bounding box center [647, 56] width 77 height 18
click at [142, 460] on div "colorize Dropper workspace_premium Become a Pro user to manually pick colours f…" at bounding box center [126, 502] width 176 height 119
click at [120, 471] on div "colorize Dropper workspace_premium Become a Pro user to manually pick colours f…" at bounding box center [126, 502] width 176 height 119
click at [190, 421] on span "close" at bounding box center [190, 427] width 15 height 18
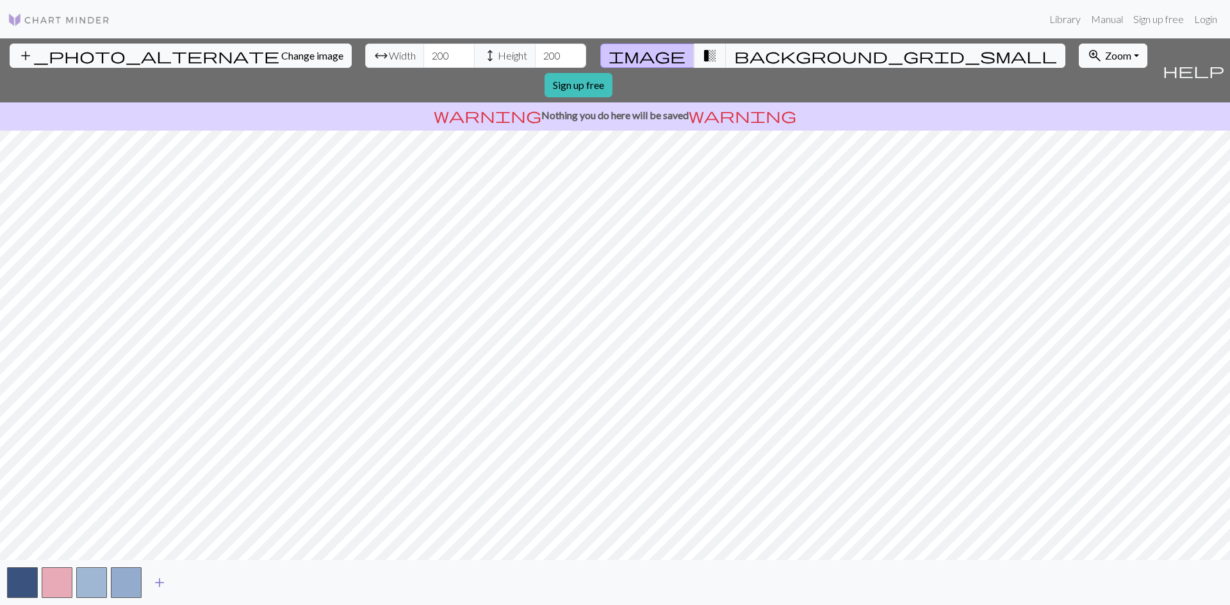
click at [161, 577] on span "add" at bounding box center [159, 583] width 15 height 18
click at [192, 582] on span "add" at bounding box center [193, 583] width 15 height 18
click at [227, 583] on span "add" at bounding box center [228, 583] width 15 height 18
click at [266, 580] on span "add" at bounding box center [263, 583] width 15 height 18
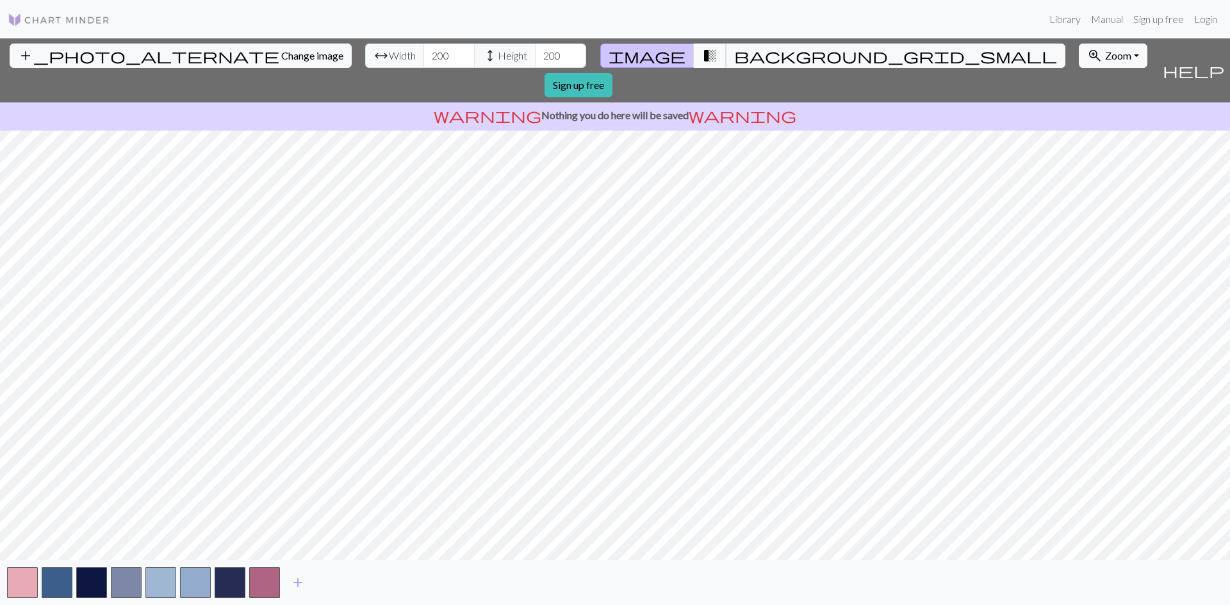
click at [702, 56] on span "transition_fade" at bounding box center [709, 56] width 15 height 18
click at [1105, 55] on span "Zoom" at bounding box center [1118, 55] width 26 height 12
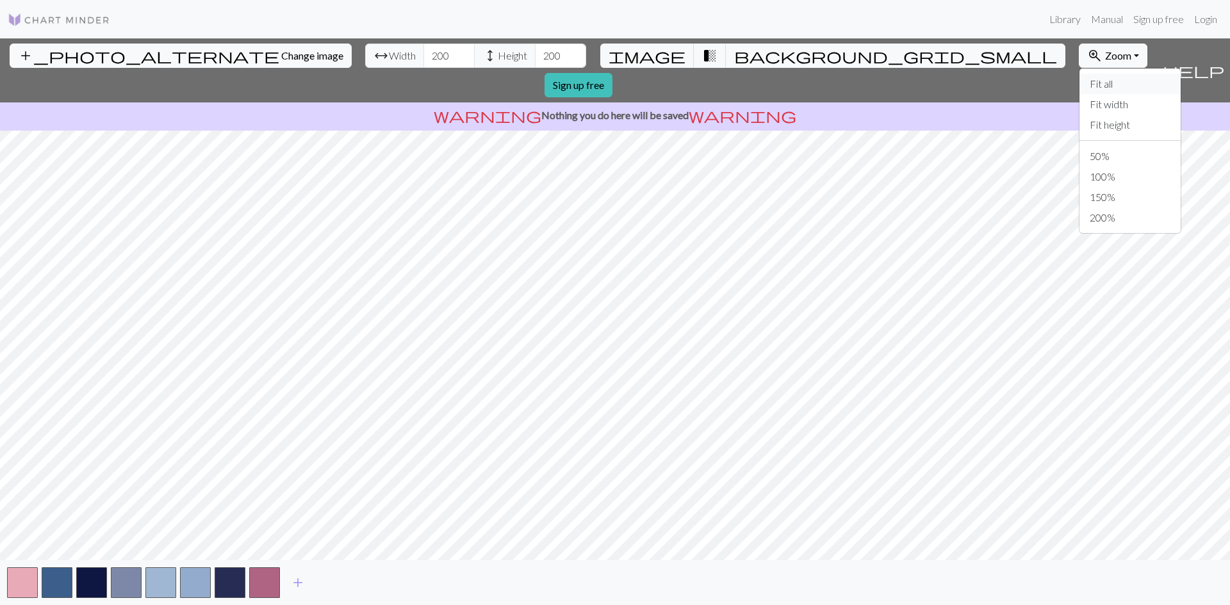
click at [1080, 82] on button "Fit all" at bounding box center [1130, 84] width 101 height 21
click at [1079, 53] on button "zoom_in Zoom Zoom" at bounding box center [1113, 56] width 69 height 24
click at [1080, 152] on button "50%" at bounding box center [1130, 156] width 101 height 21
click at [1105, 56] on span "Zoom" at bounding box center [1118, 55] width 26 height 12
click at [1080, 171] on button "100%" at bounding box center [1130, 177] width 101 height 21
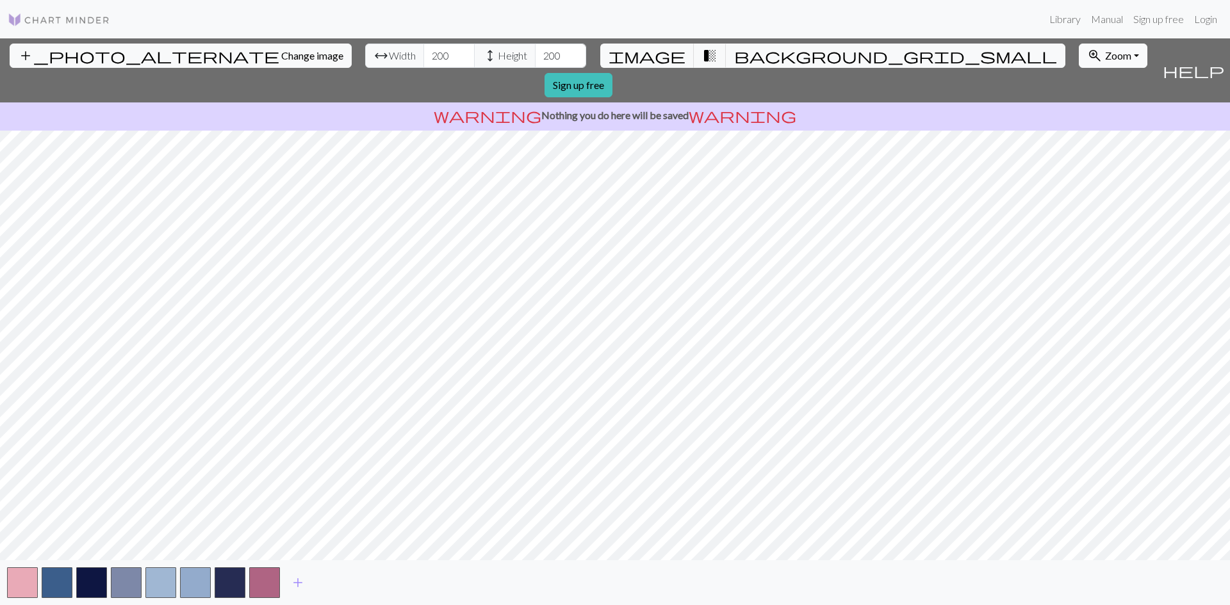
click at [1079, 44] on button "zoom_in Zoom Zoom" at bounding box center [1113, 56] width 69 height 24
click at [1080, 83] on button "Fit all" at bounding box center [1130, 84] width 101 height 21
click at [197, 579] on button "button" at bounding box center [195, 583] width 31 height 31
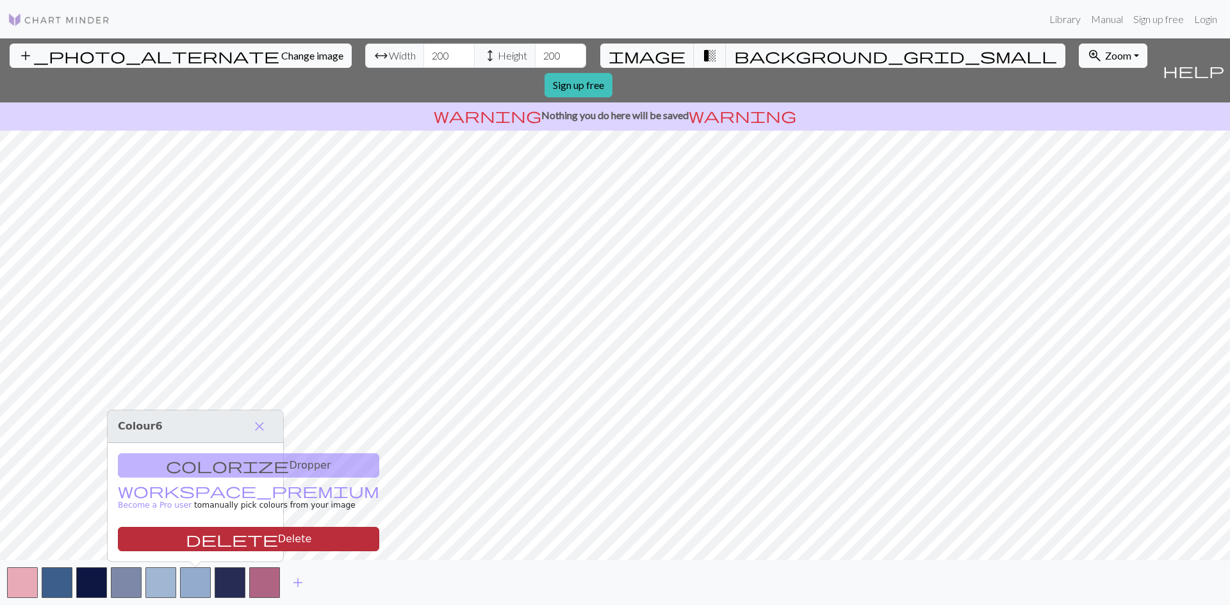
click at [192, 530] on button "delete Delete" at bounding box center [248, 539] width 261 height 24
